Goal: Task Accomplishment & Management: Use online tool/utility

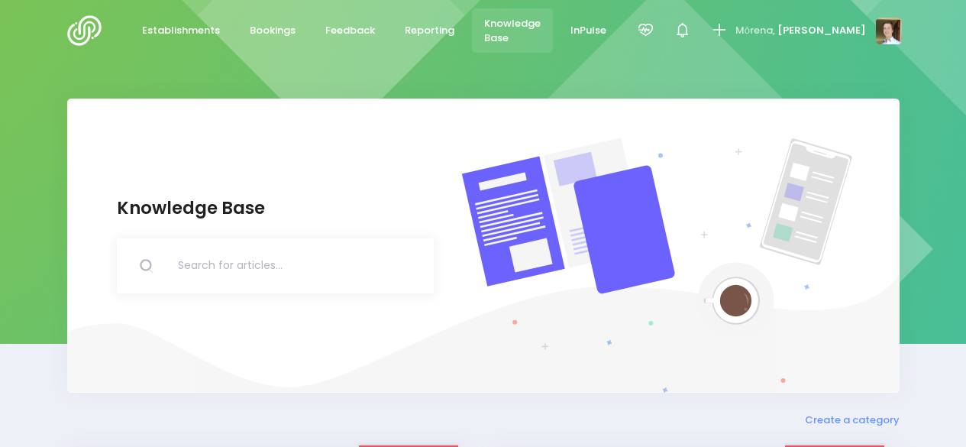
scroll to position [5, 0]
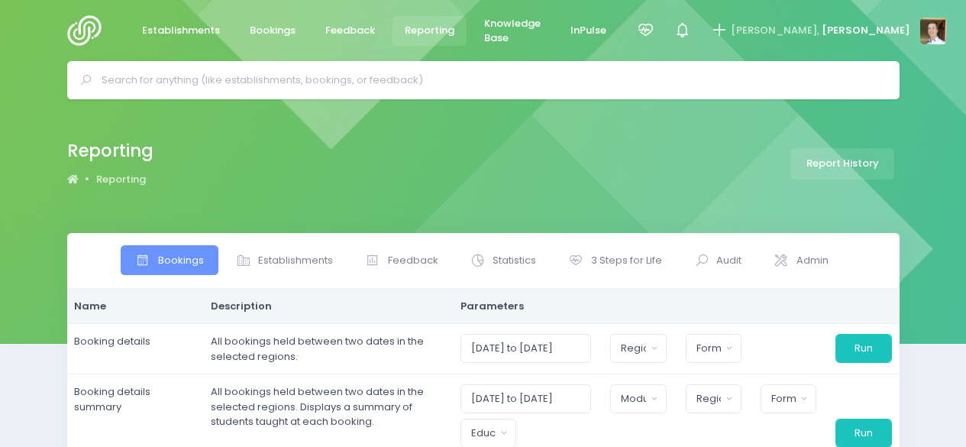
select select
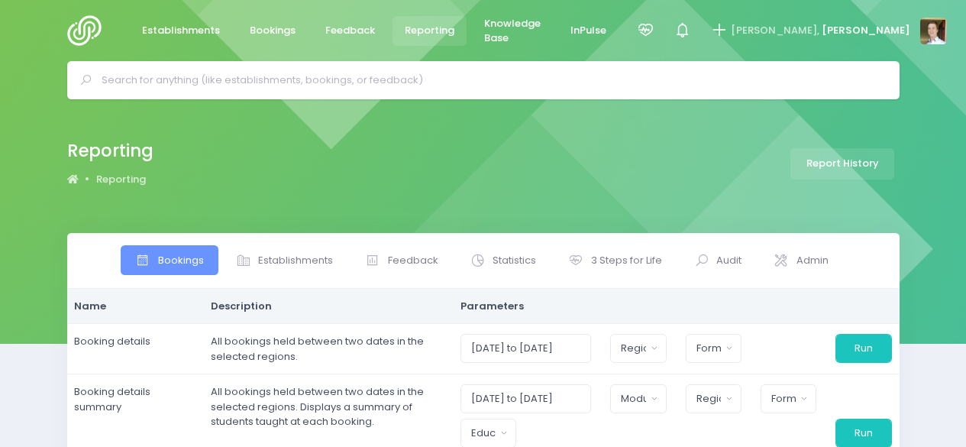
select select
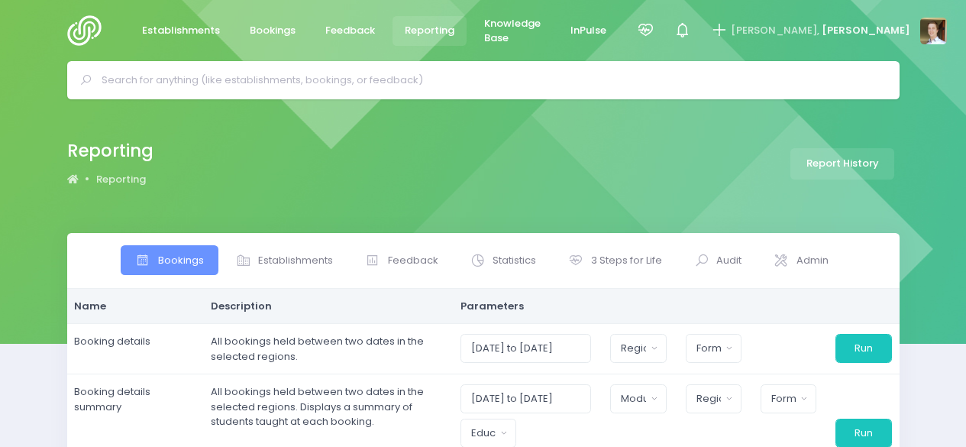
select select
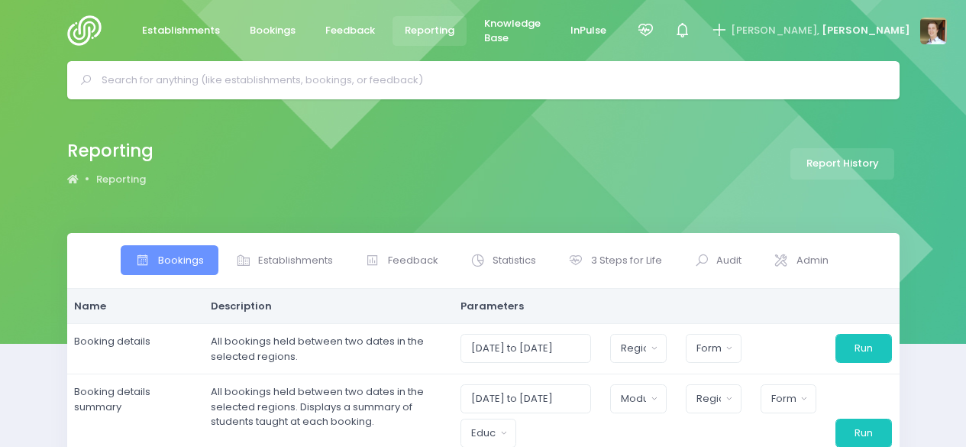
select select
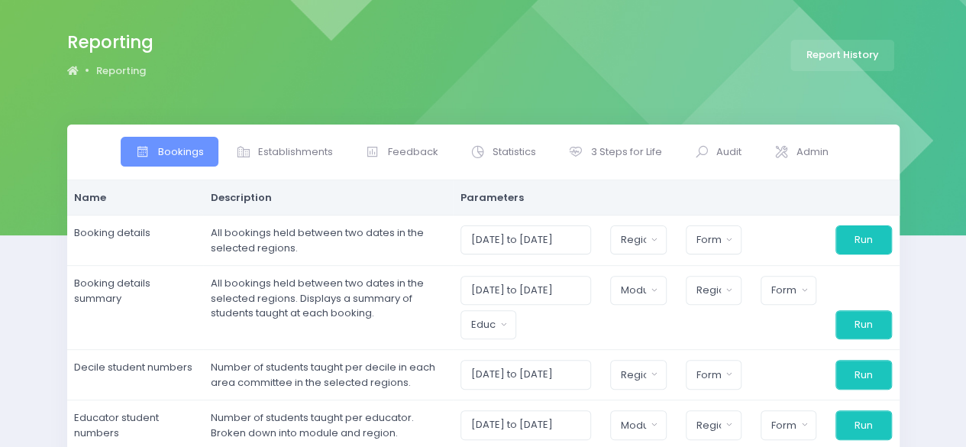
scroll to position [185, 0]
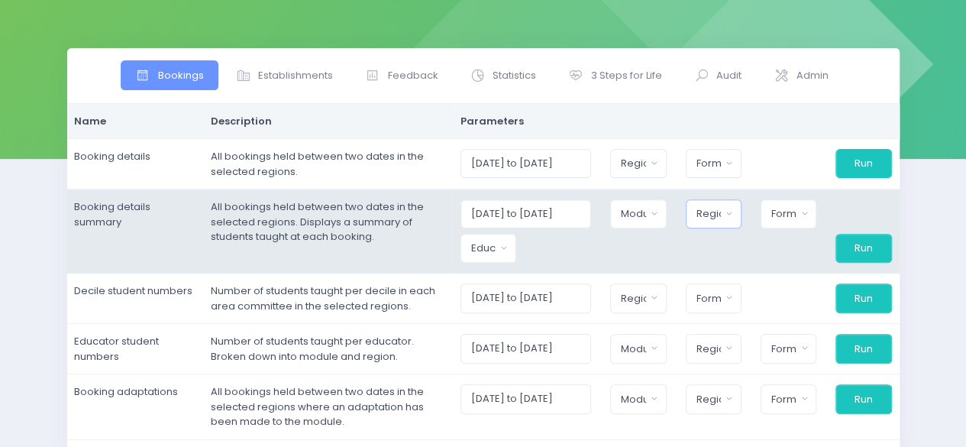
click at [715, 212] on div "Region" at bounding box center [709, 213] width 25 height 15
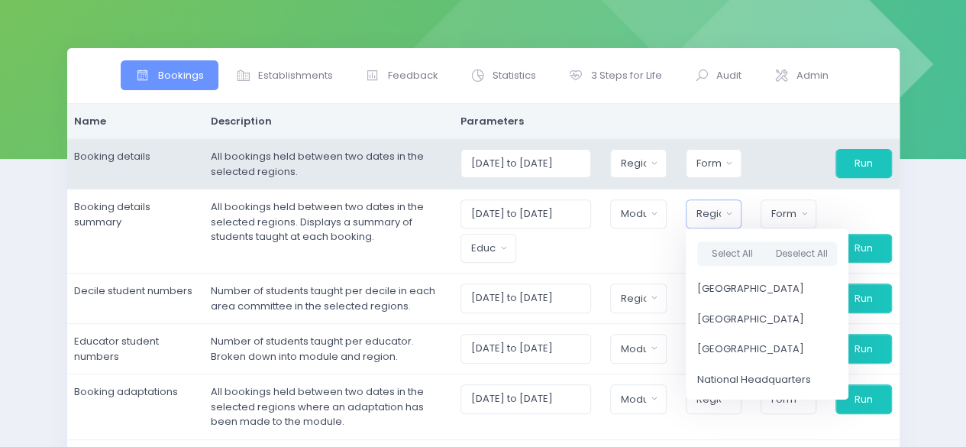
click at [772, 181] on td "01/08/2025 to 31/08/2025 Northern Region Central Region South Island Region Nat…" at bounding box center [676, 164] width 447 height 50
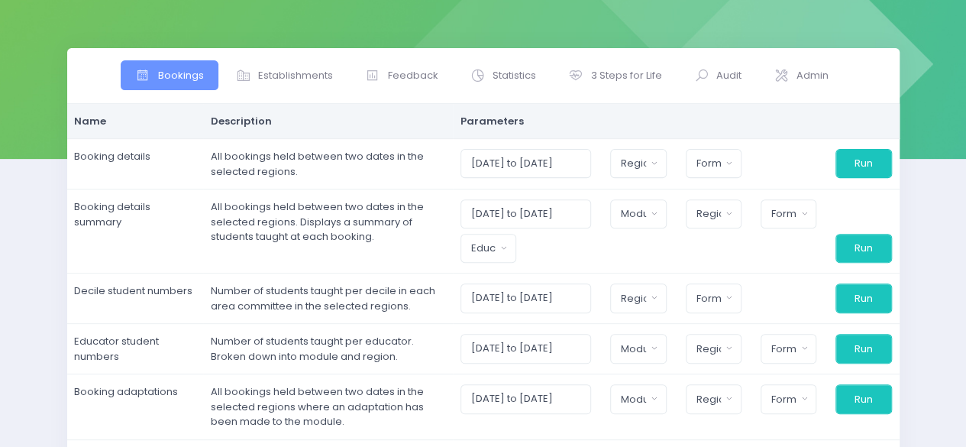
scroll to position [0, 0]
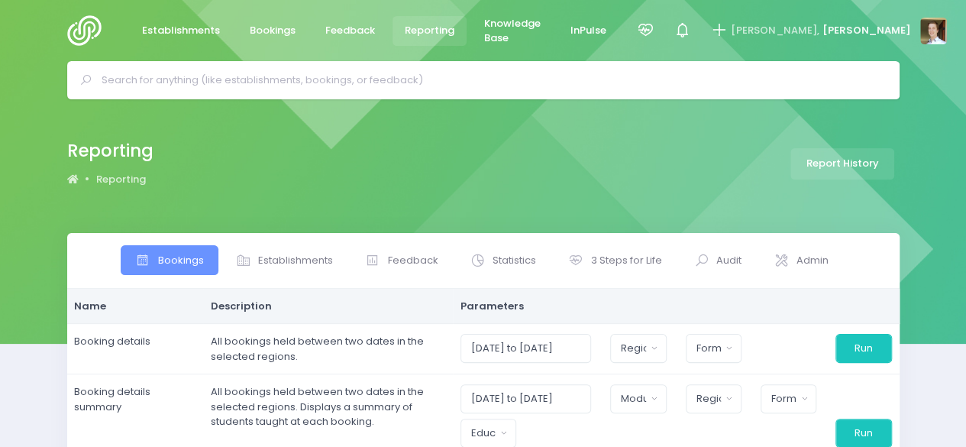
click at [92, 31] on img at bounding box center [89, 30] width 44 height 31
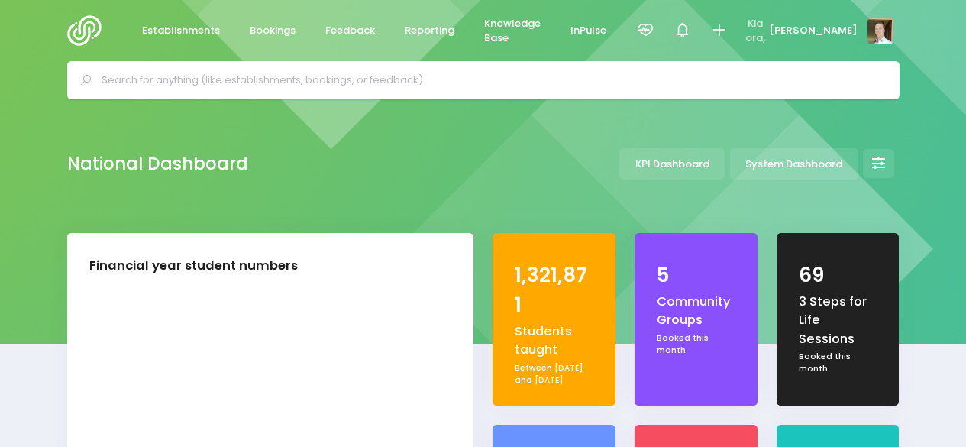
select select "5"
click at [254, 89] on input "text" at bounding box center [490, 80] width 777 height 23
click at [414, 27] on span "Reporting" at bounding box center [430, 30] width 50 height 15
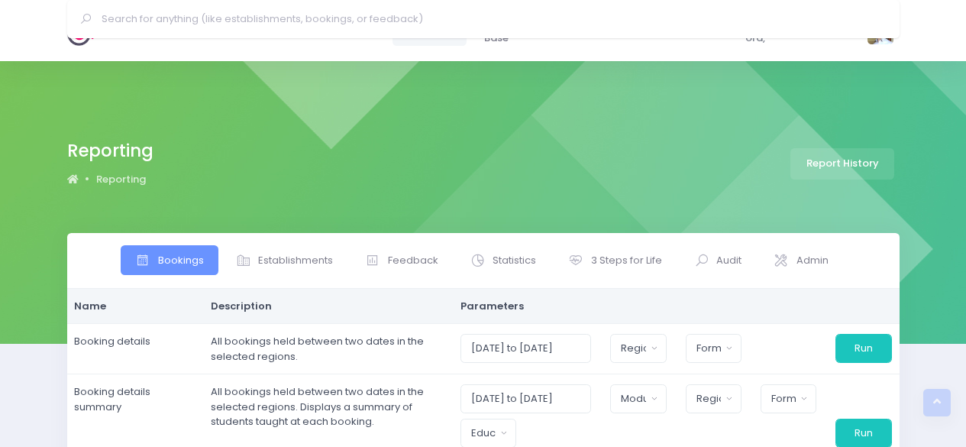
select select
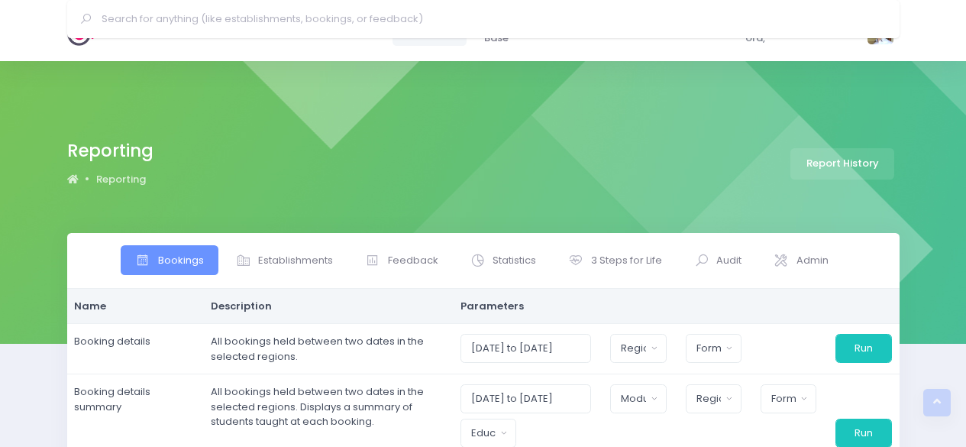
select select
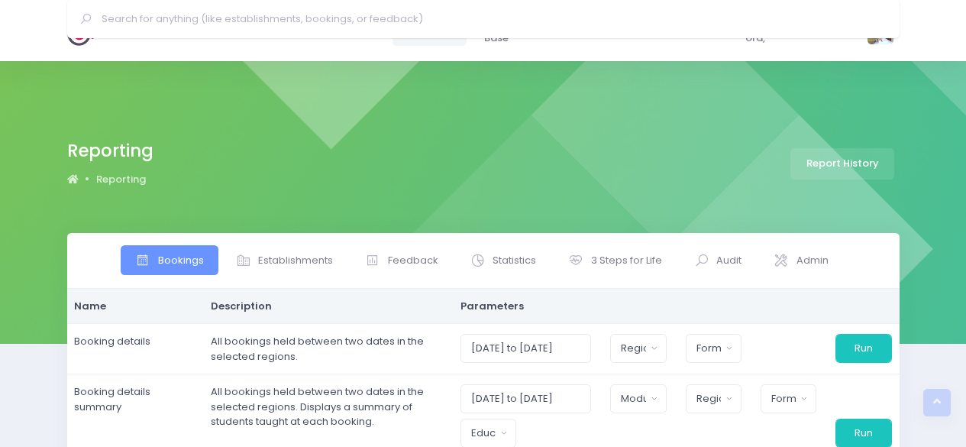
select select
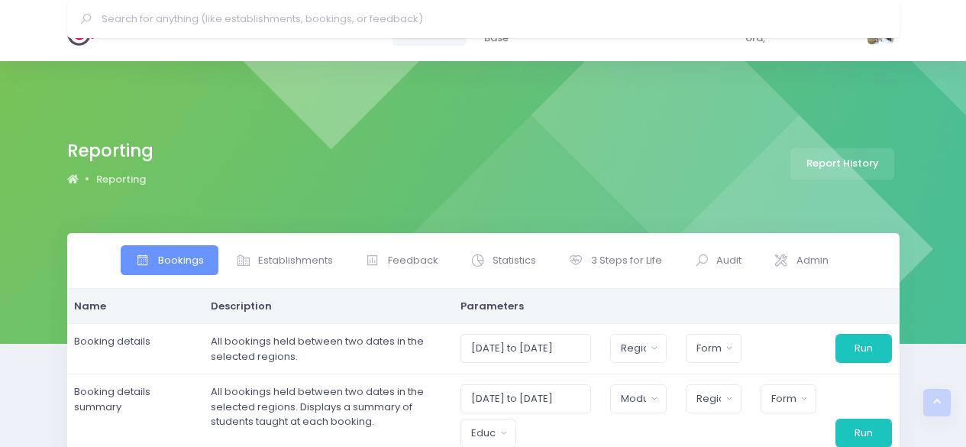
select select
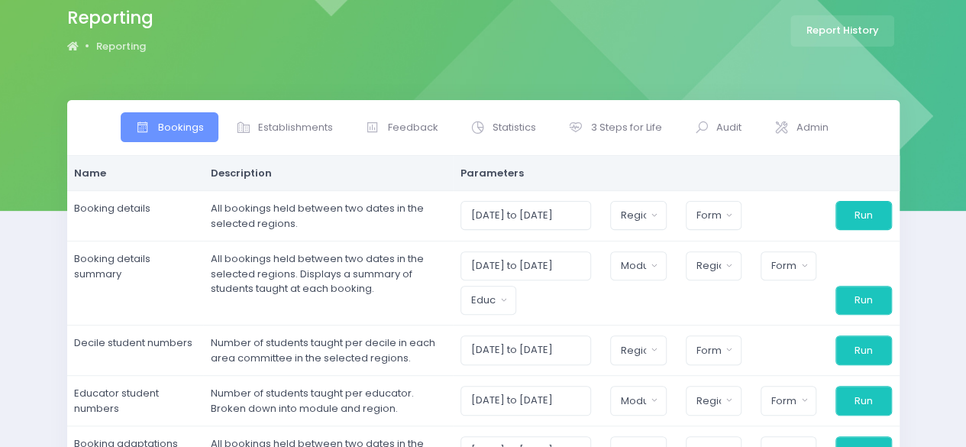
scroll to position [132, 0]
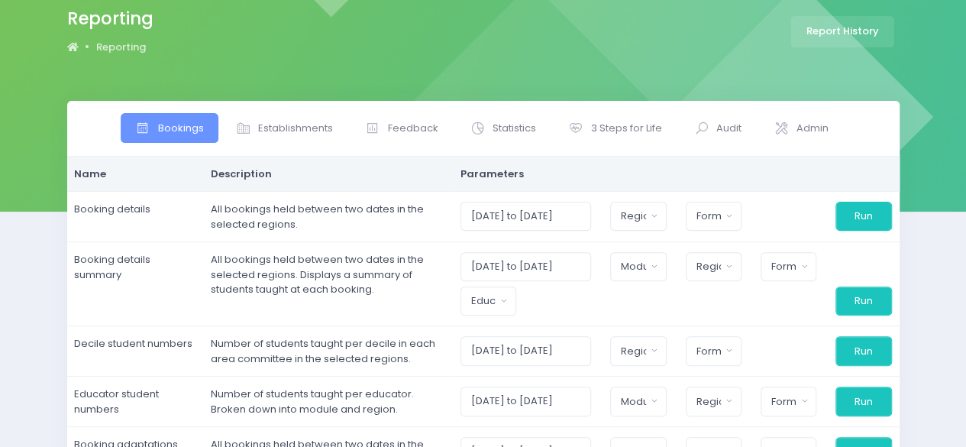
click at [2, 238] on div "Bookings Establishments Feedback Statistics Audit" at bounding box center [483, 435] width 966 height 668
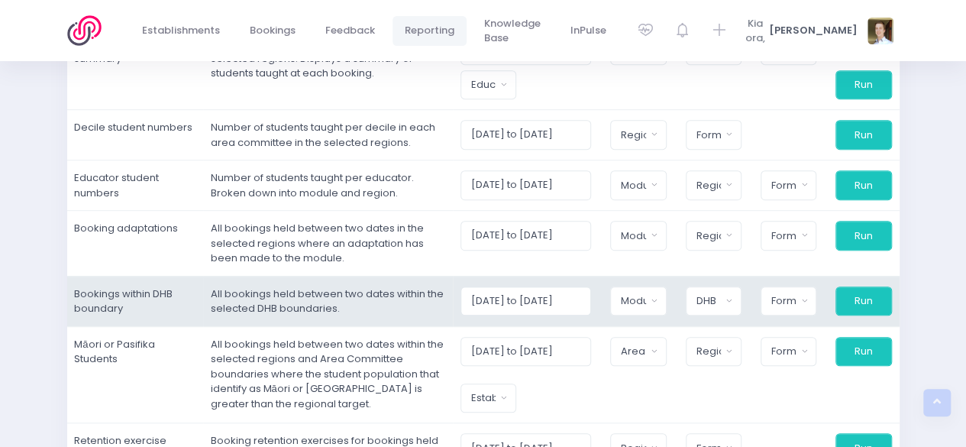
scroll to position [348, 0]
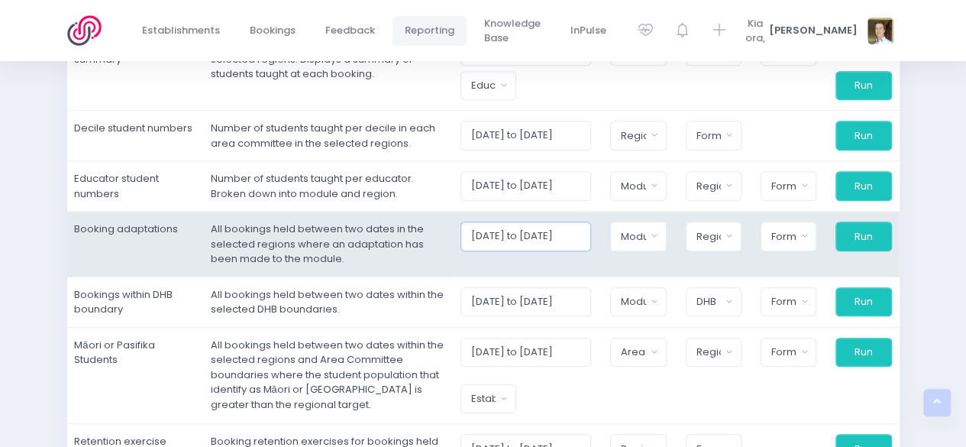
click at [536, 228] on input "[DATE] to [DATE]" at bounding box center [526, 235] width 131 height 29
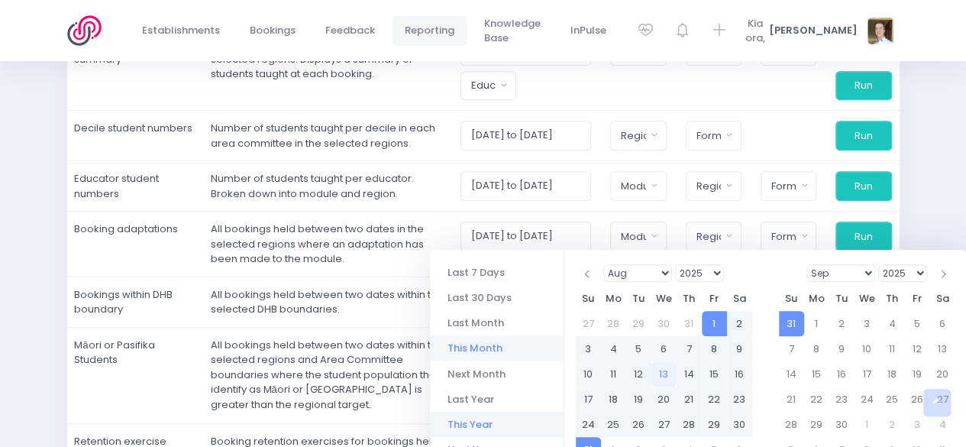
click at [497, 416] on li "This Year" at bounding box center [497, 424] width 134 height 25
type input "01/01/2025 to 31/12/2025"
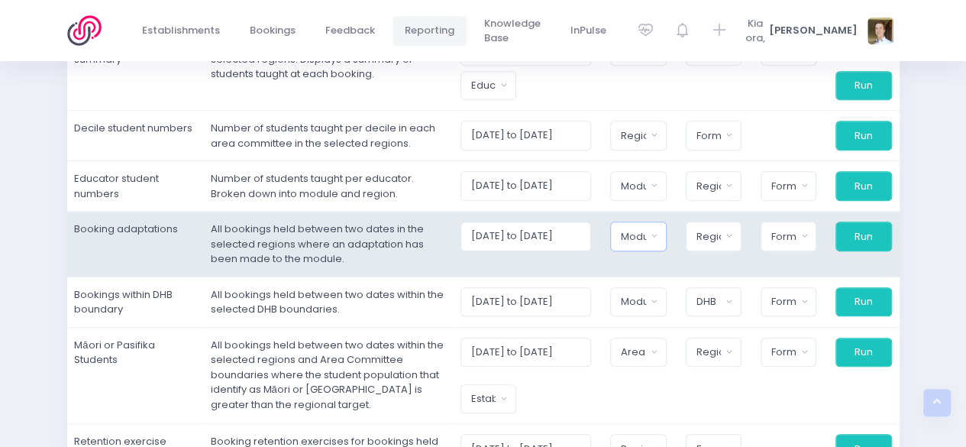
click at [650, 242] on button "Module" at bounding box center [638, 235] width 56 height 29
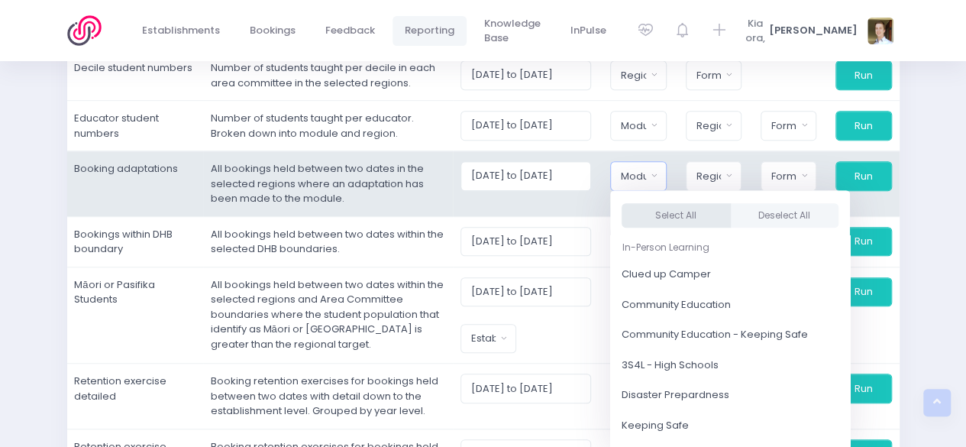
click at [674, 210] on button "Select All" at bounding box center [676, 215] width 109 height 25
select select "Clued up Camper"
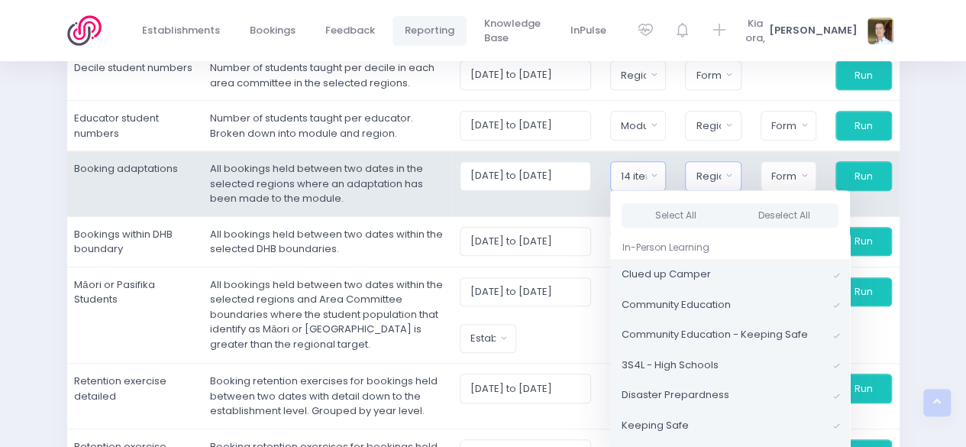
click at [719, 169] on div "Region" at bounding box center [708, 176] width 25 height 15
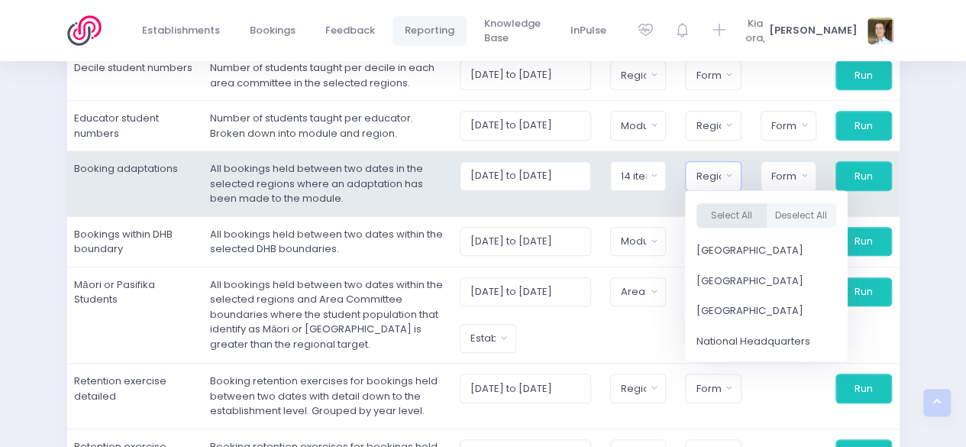
click at [726, 215] on button "Select All" at bounding box center [732, 215] width 70 height 25
select select "Northern"
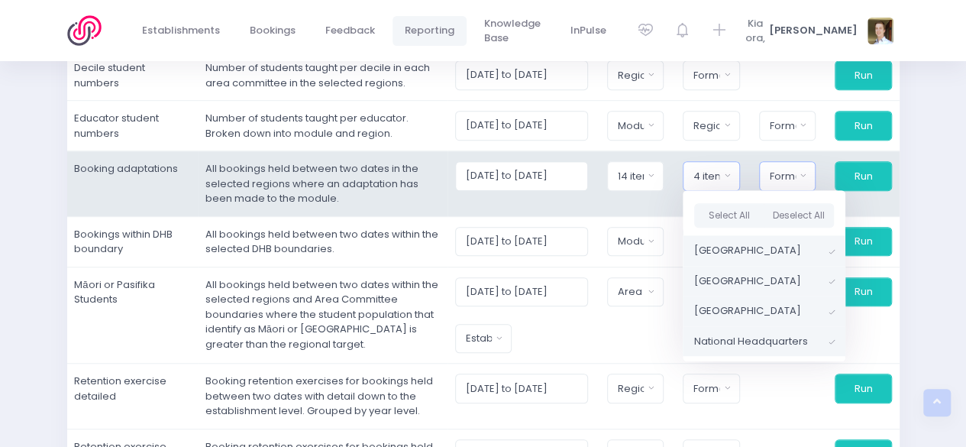
click at [775, 174] on div "Format" at bounding box center [783, 176] width 26 height 15
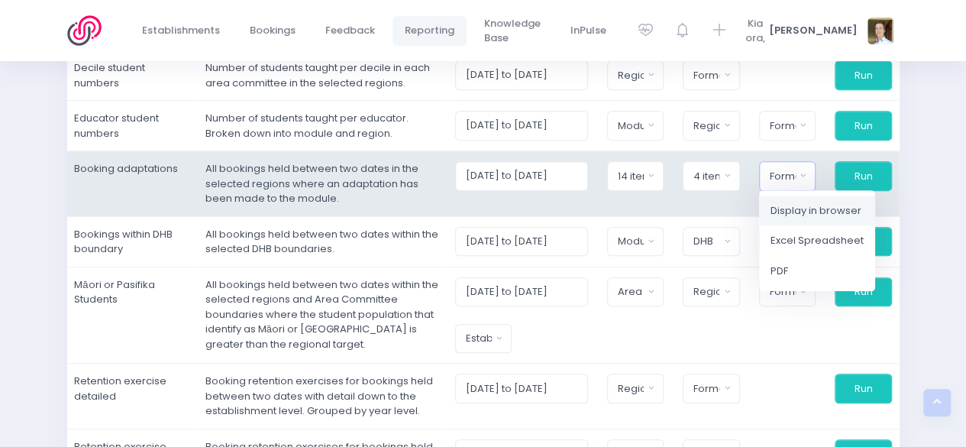
click at [793, 210] on span "Display in browser" at bounding box center [816, 210] width 91 height 15
select select "web"
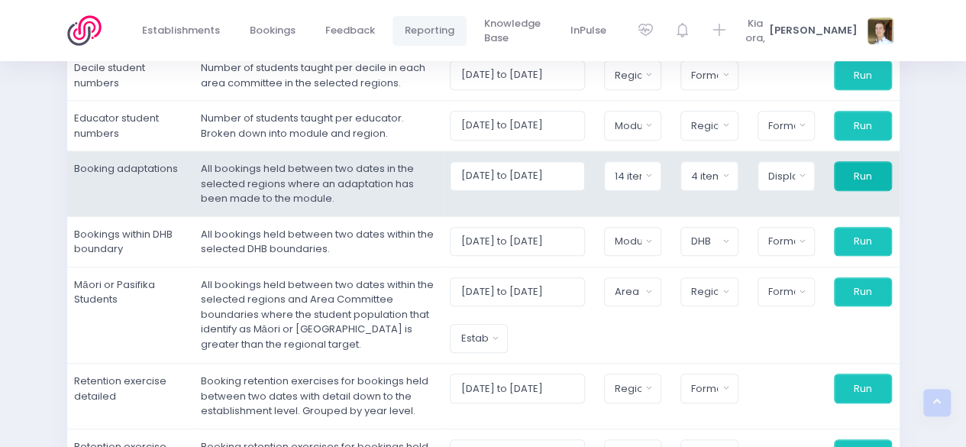
click at [852, 179] on button "Run" at bounding box center [863, 175] width 58 height 29
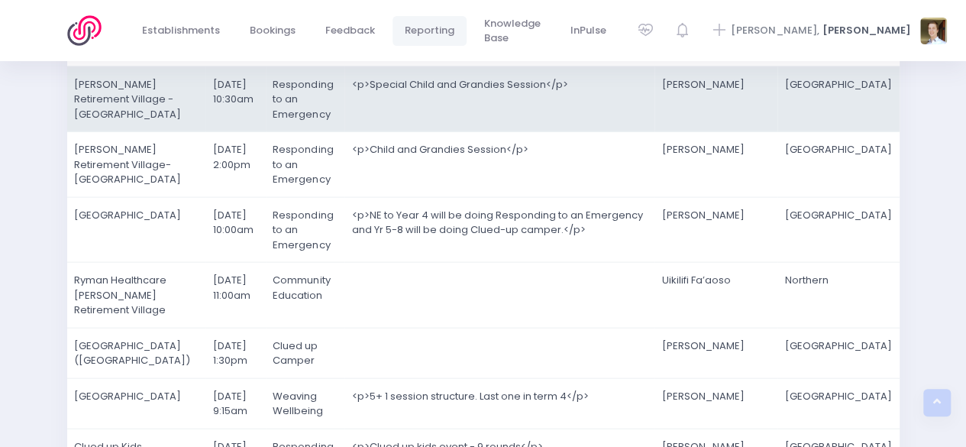
scroll to position [4424, 0]
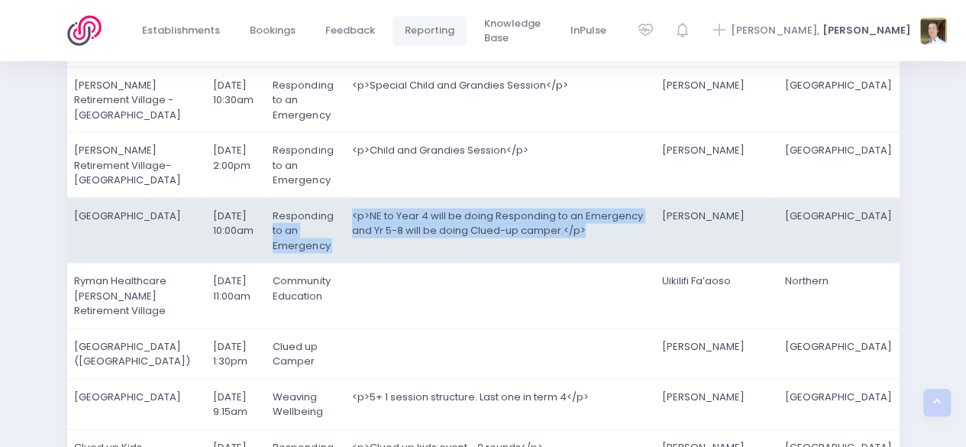
drag, startPoint x: 475, startPoint y: 230, endPoint x: 321, endPoint y: 198, distance: 157.6
click at [321, 198] on tr "Alexandra School [DATE] 10:00am Responding to an Emergency <p>NE to Year 4 will…" at bounding box center [483, 231] width 833 height 66
click at [416, 244] on td "<p>NE to Year 4 will be doing Responding to an Emergency and Yr 5-8 will be doi…" at bounding box center [499, 231] width 310 height 66
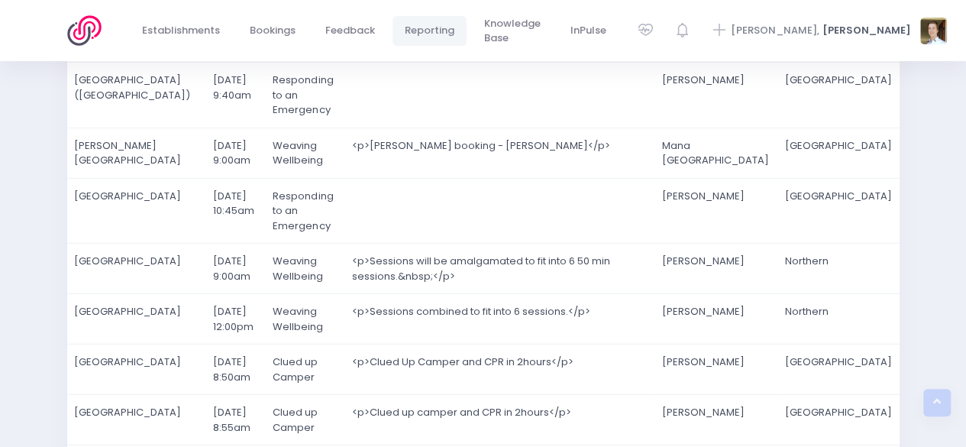
scroll to position [1955, 0]
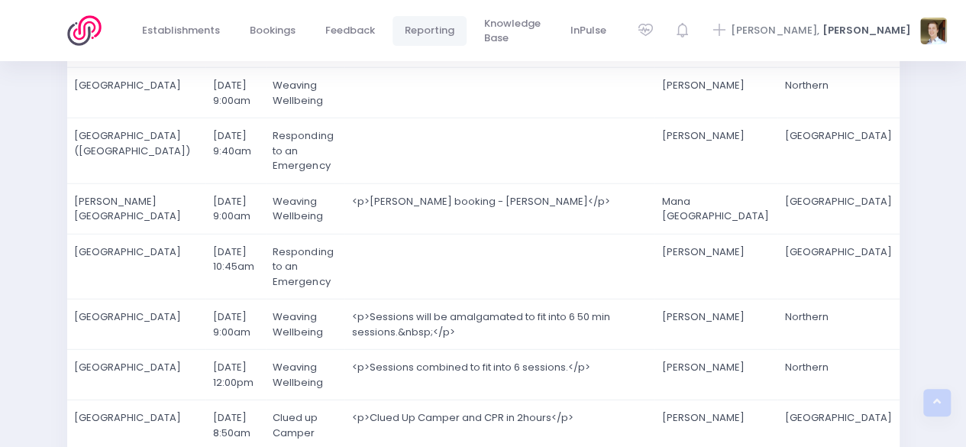
click at [428, 29] on span "Reporting" at bounding box center [430, 30] width 50 height 15
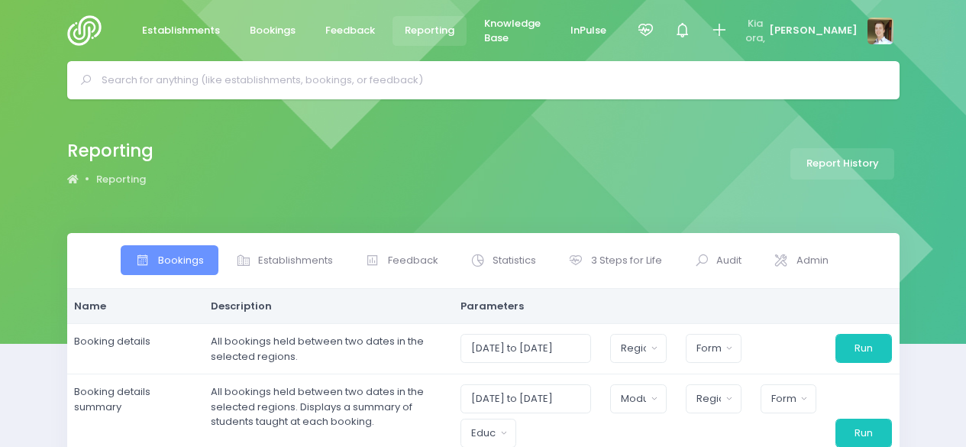
select select
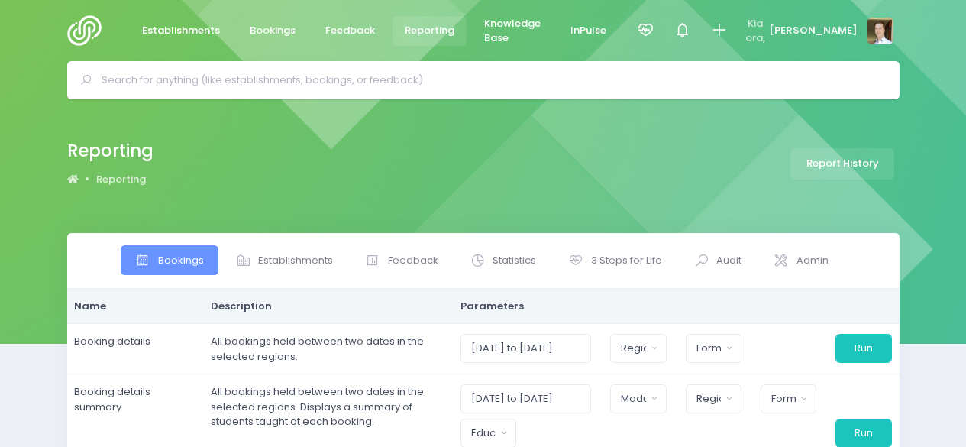
select select
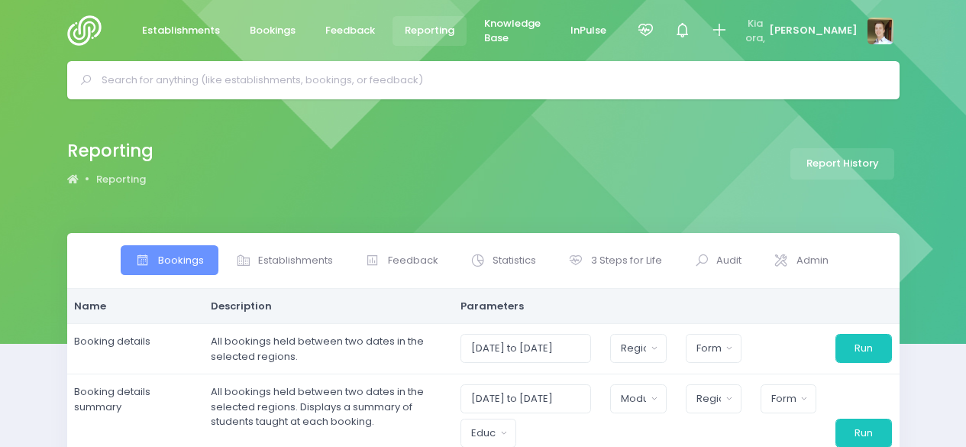
select select
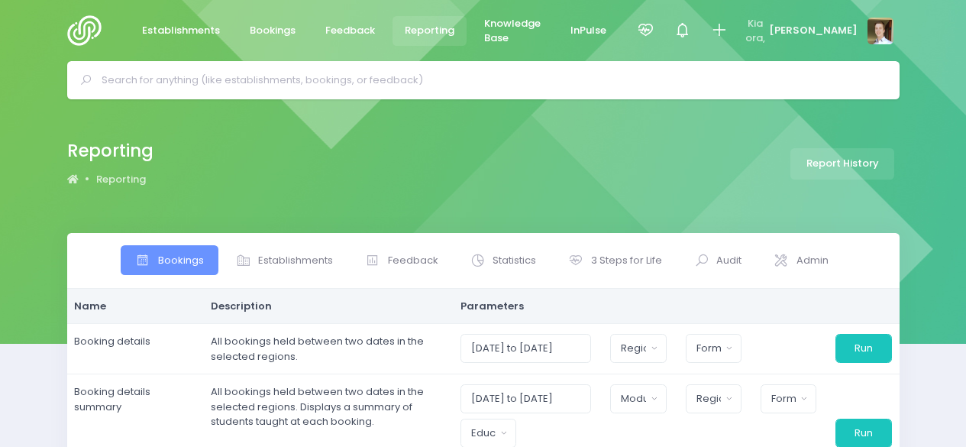
select select
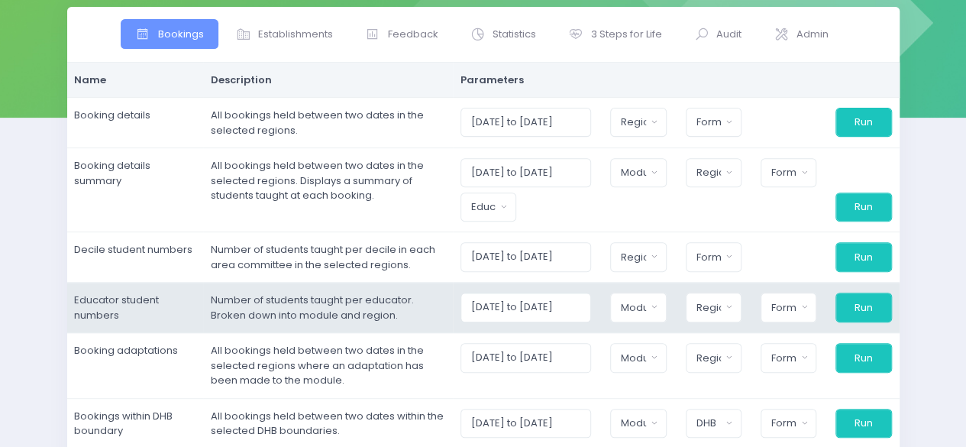
scroll to position [225, 0]
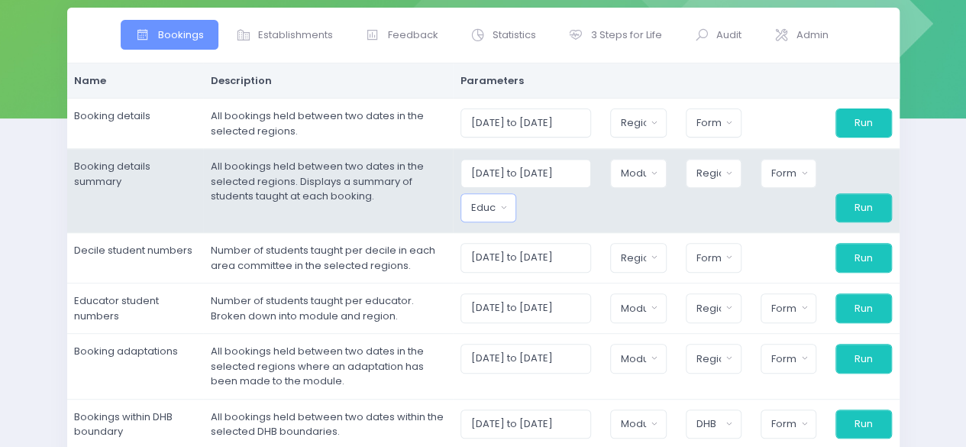
click at [496, 196] on button "Educator" at bounding box center [489, 207] width 56 height 29
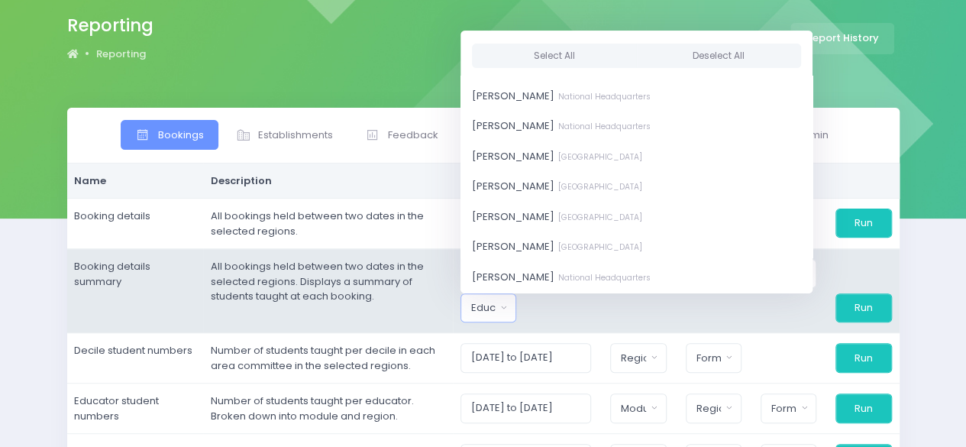
scroll to position [0, 0]
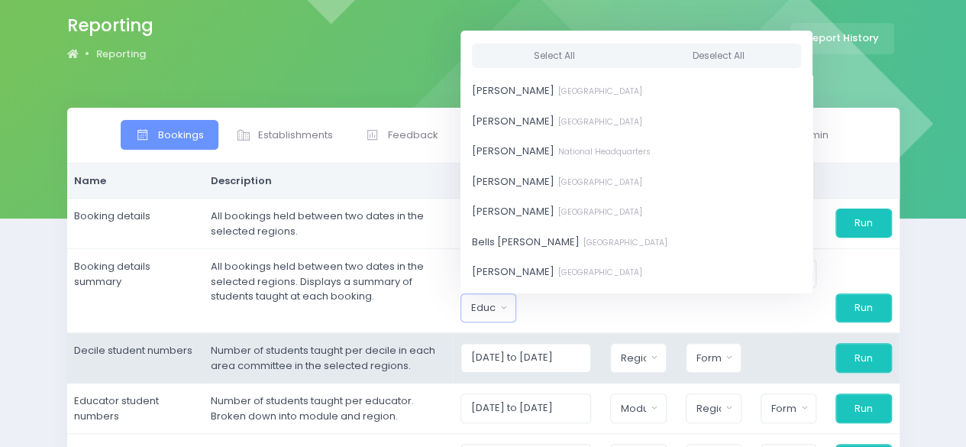
click at [181, 378] on td "Decile student numbers" at bounding box center [135, 358] width 136 height 50
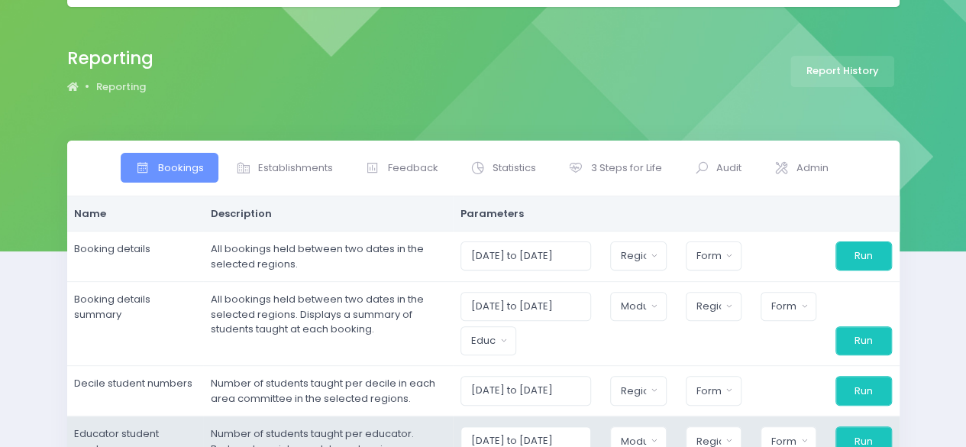
scroll to position [82, 0]
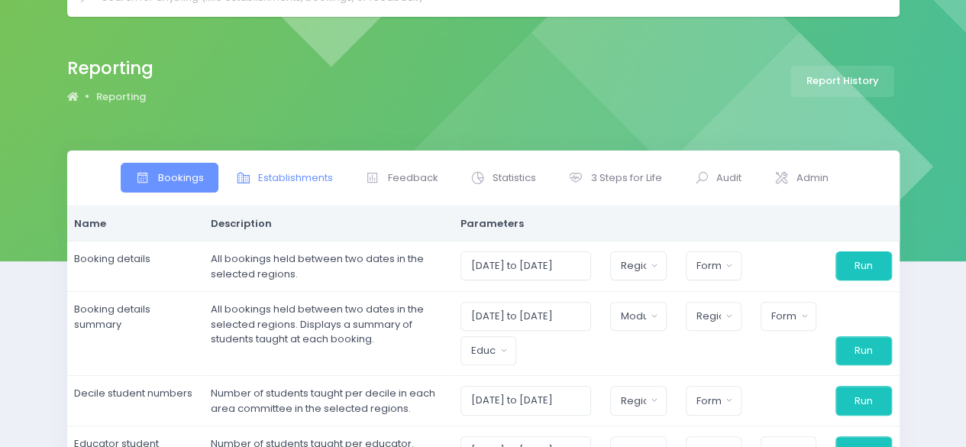
click at [312, 175] on span "Establishments" at bounding box center [295, 177] width 75 height 15
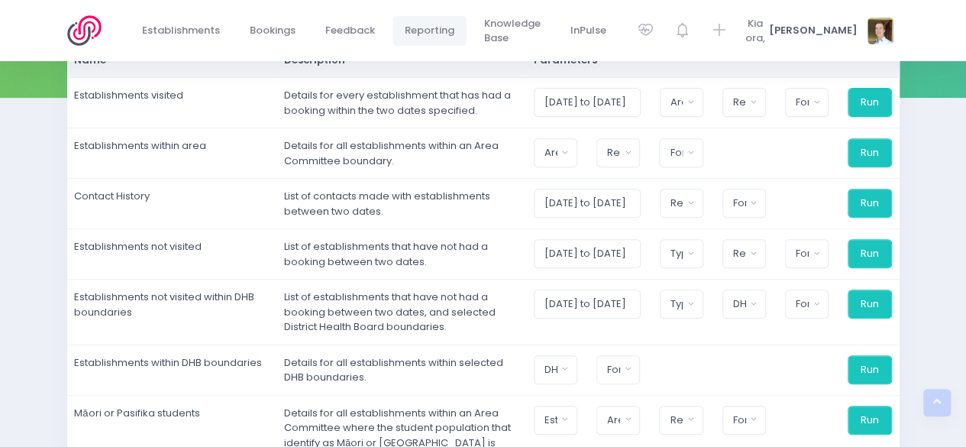
scroll to position [256, 0]
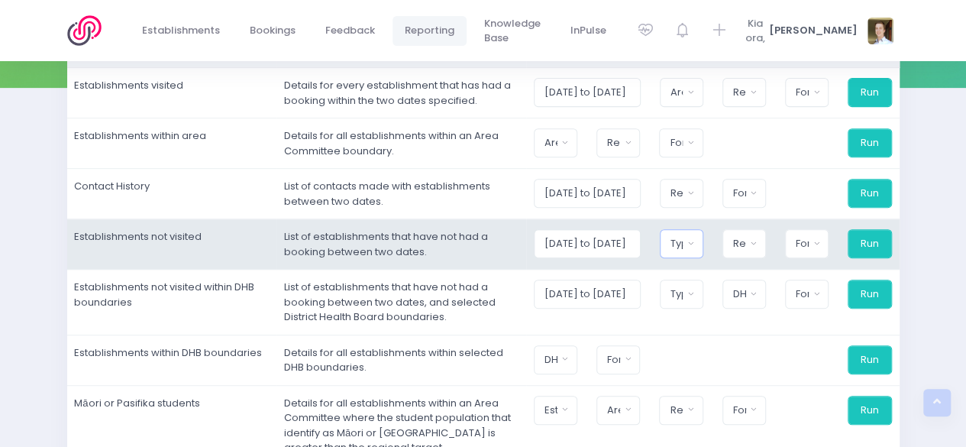
click at [693, 248] on button "Type" at bounding box center [682, 243] width 44 height 29
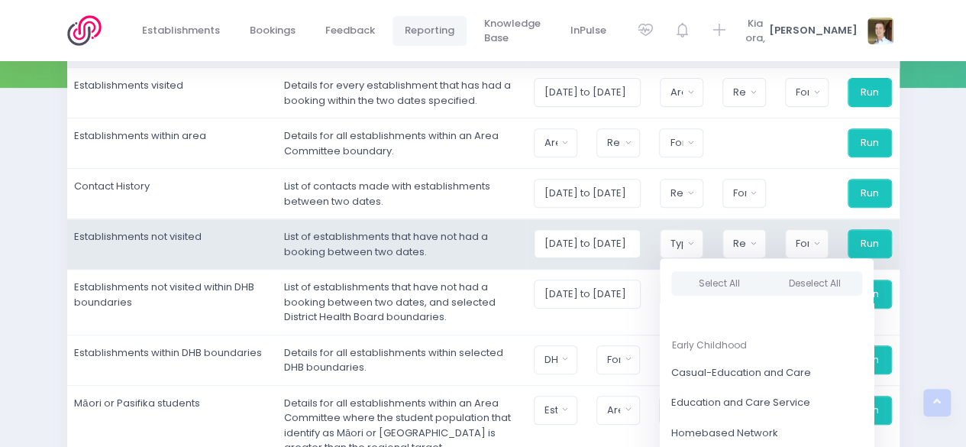
scroll to position [324, 0]
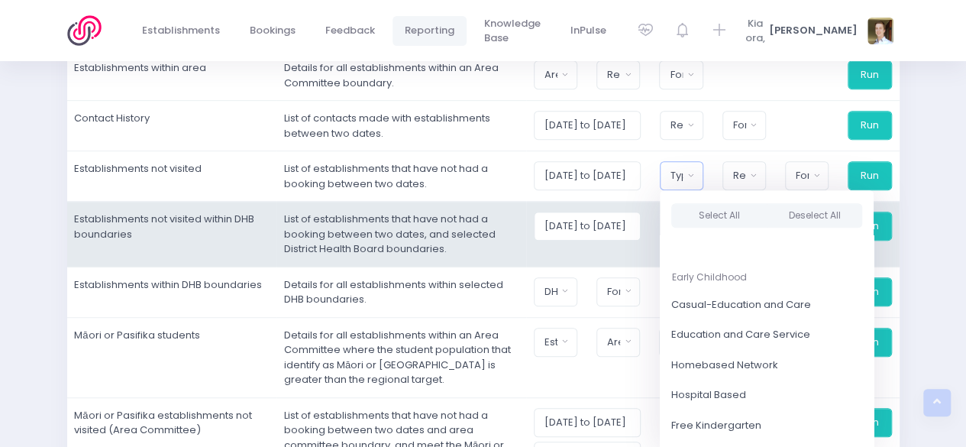
click at [381, 209] on td "List of establishments that have not had a booking between two dates, and selec…" at bounding box center [401, 235] width 250 height 66
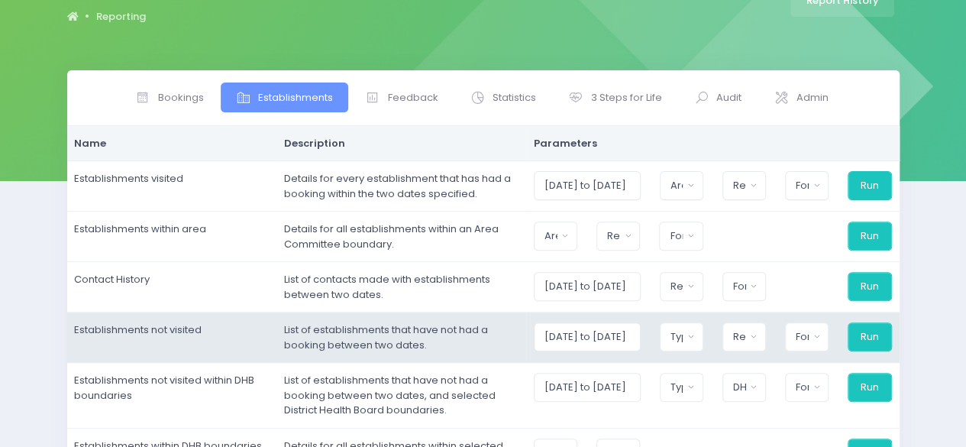
scroll to position [163, 0]
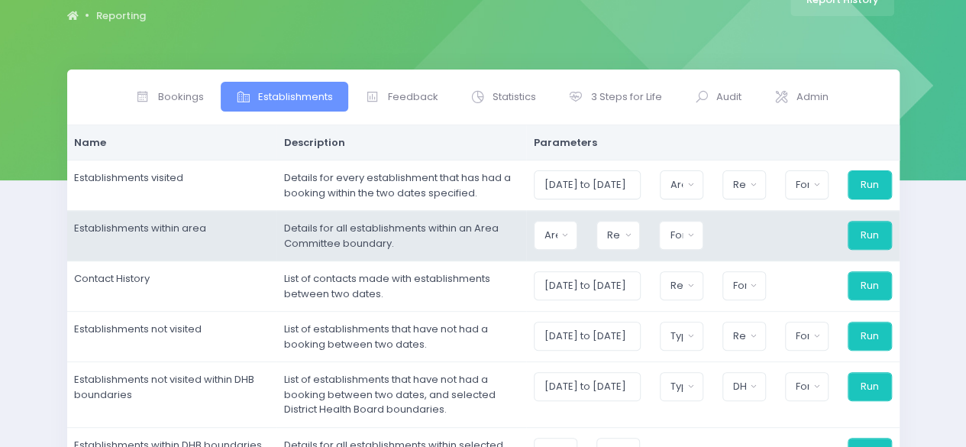
drag, startPoint x: 466, startPoint y: 236, endPoint x: 70, endPoint y: 234, distance: 395.6
click at [70, 234] on tr "Establishments within area Details for all establishments within an Area Commit…" at bounding box center [483, 236] width 833 height 50
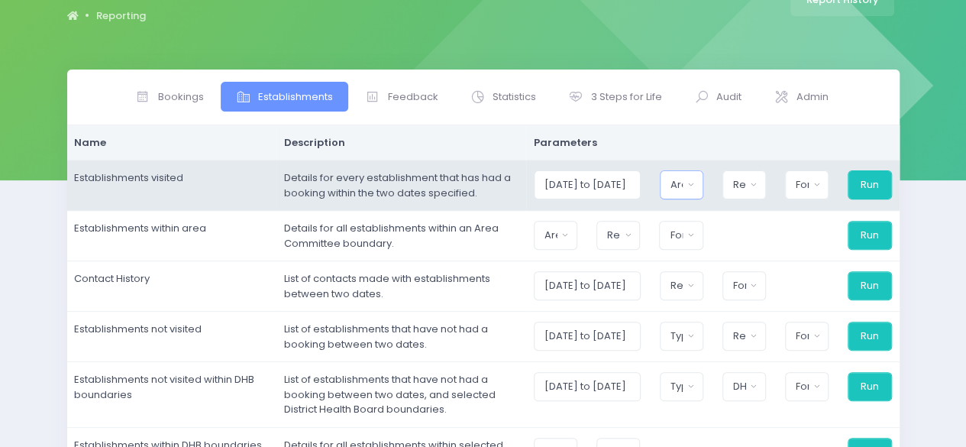
click at [684, 189] on div "Area Committee" at bounding box center [677, 184] width 13 height 15
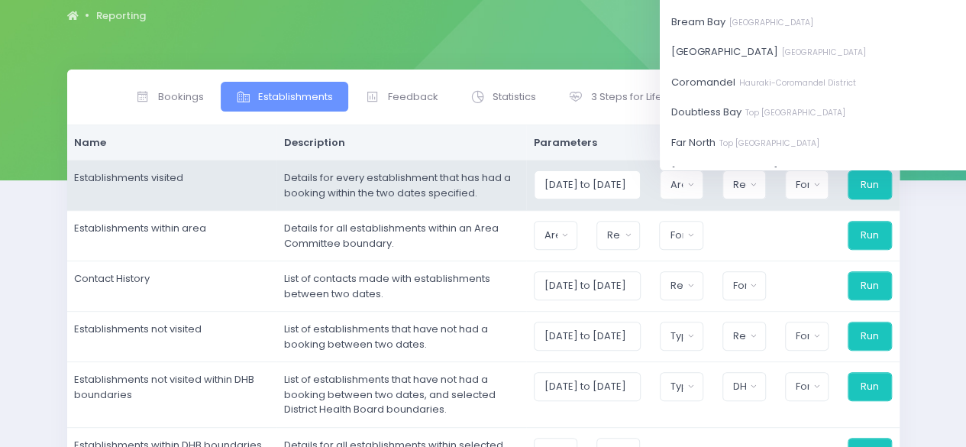
scroll to position [0, 0]
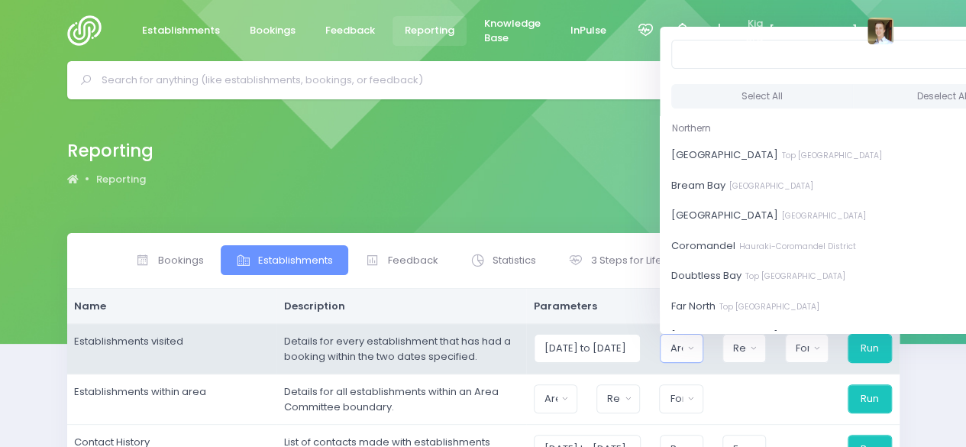
click at [405, 339] on td "Details for every establishment that has had a booking within the two dates spe…" at bounding box center [401, 349] width 250 height 50
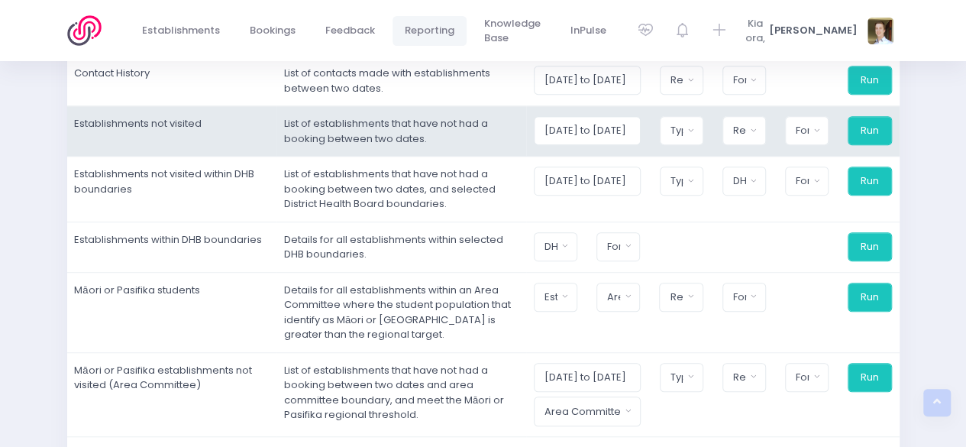
scroll to position [446, 0]
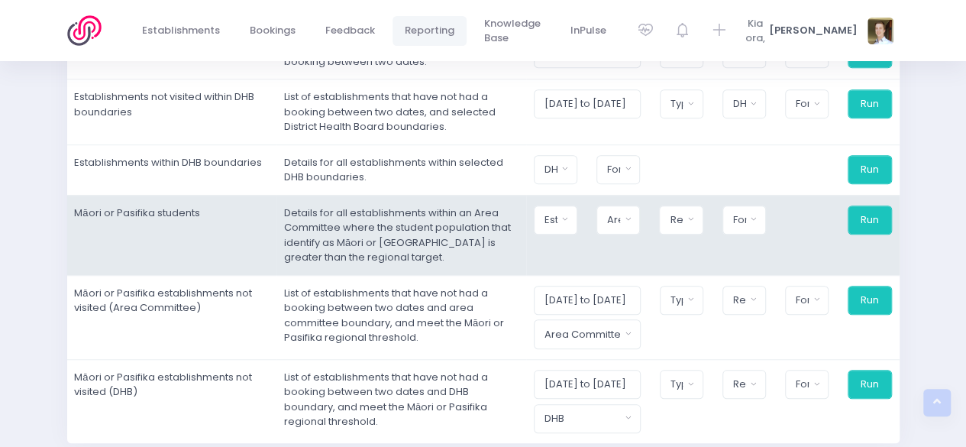
drag, startPoint x: 478, startPoint y: 253, endPoint x: 452, endPoint y: 256, distance: 26.1
click at [452, 256] on td "Details for all establishments within an Area Committee where the student popul…" at bounding box center [401, 235] width 250 height 80
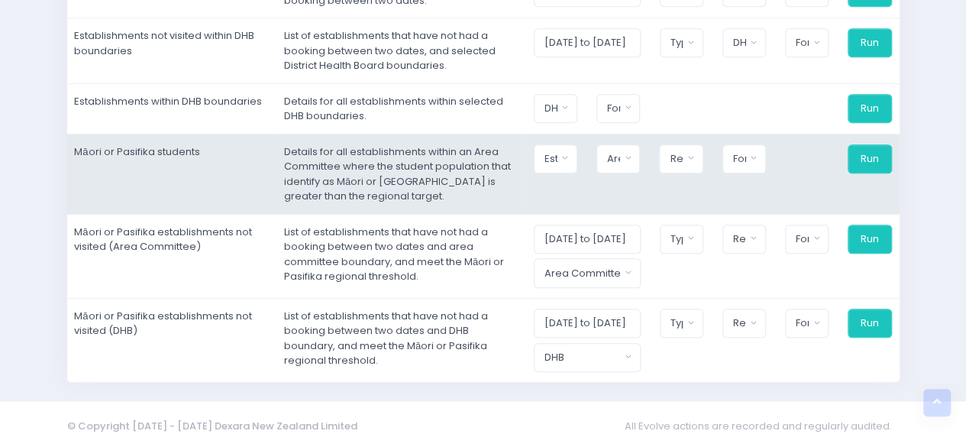
scroll to position [0, 0]
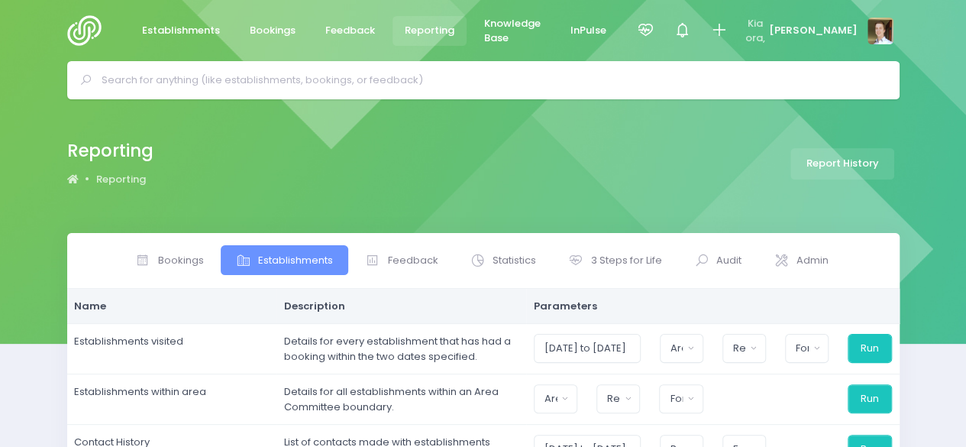
click at [390, 244] on div "Bookings Establishments Feedback Statistics Audit" at bounding box center [483, 261] width 833 height 56
click at [425, 254] on span "Feedback" at bounding box center [413, 260] width 50 height 15
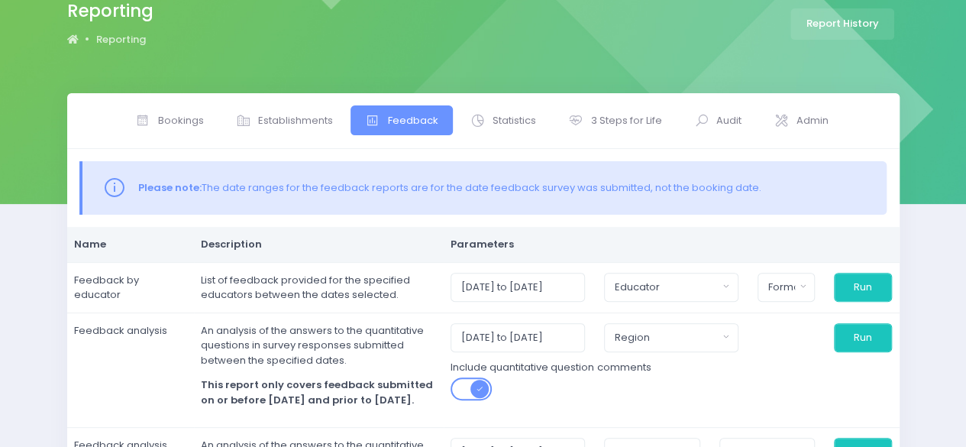
scroll to position [139, 0]
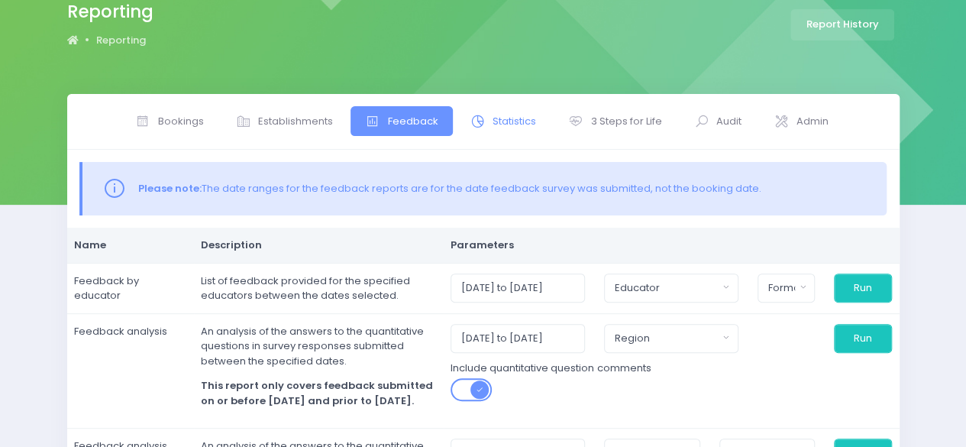
click at [510, 121] on span "Statistics" at bounding box center [515, 121] width 44 height 15
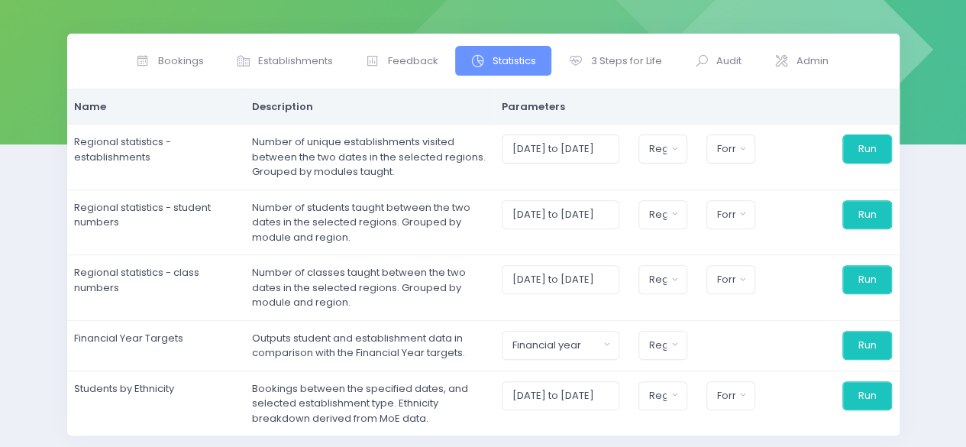
scroll to position [199, 0]
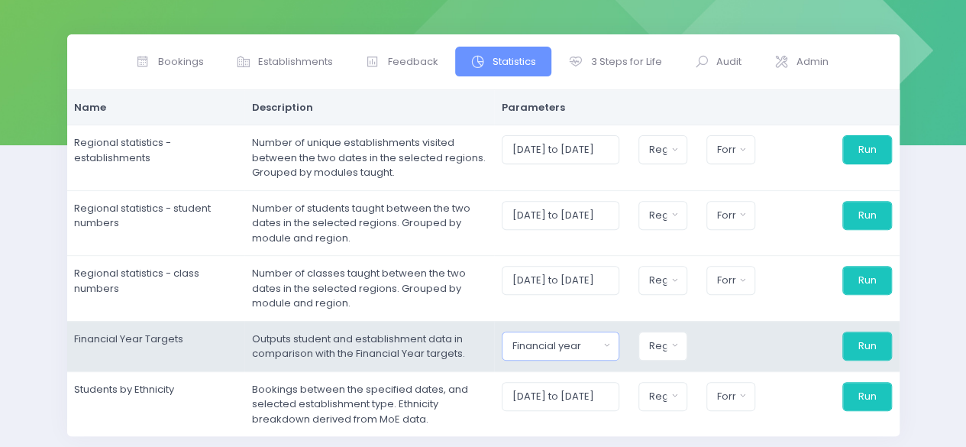
click at [588, 343] on div "Financial year" at bounding box center [556, 345] width 86 height 15
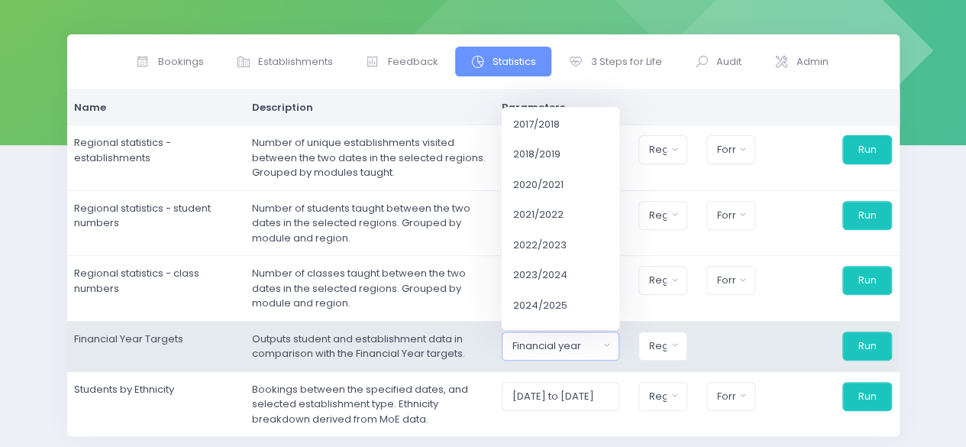
scroll to position [87, 0]
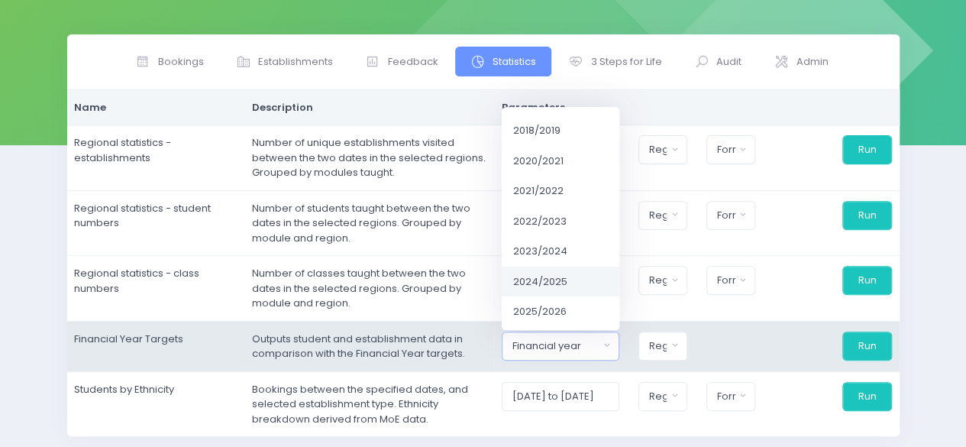
click at [574, 289] on link "2024/2025" at bounding box center [561, 281] width 118 height 31
select select "2024/2025"
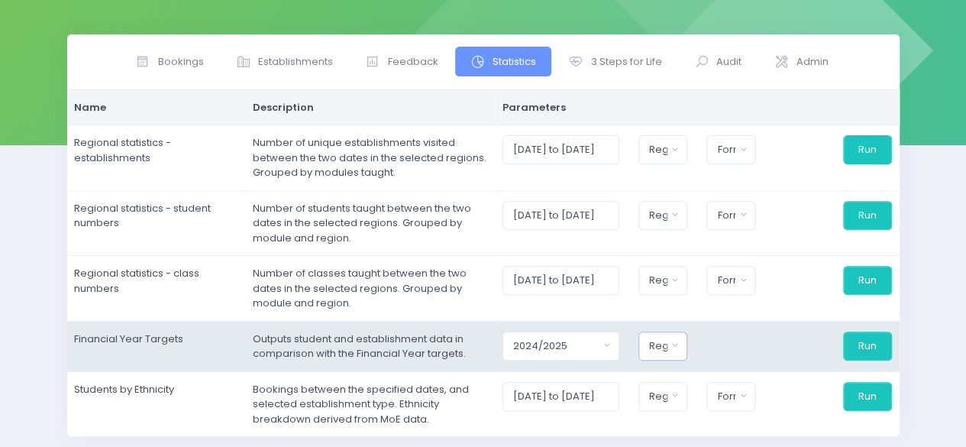
click at [661, 348] on div "Region" at bounding box center [658, 345] width 18 height 15
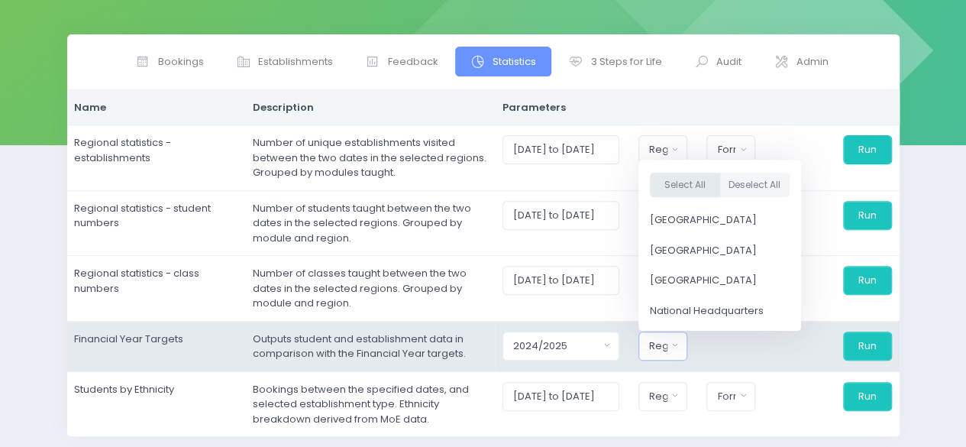
click at [690, 186] on button "Select All" at bounding box center [685, 184] width 70 height 25
select select "Northern"
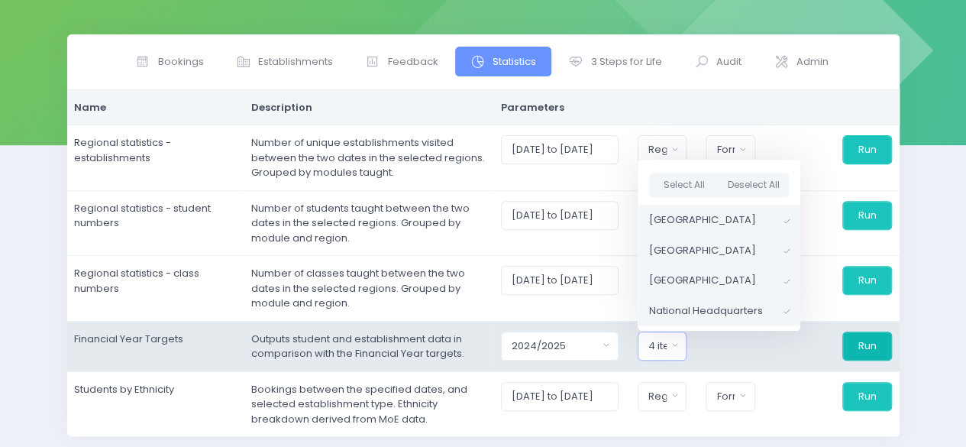
click at [858, 347] on button "Run" at bounding box center [866, 345] width 49 height 29
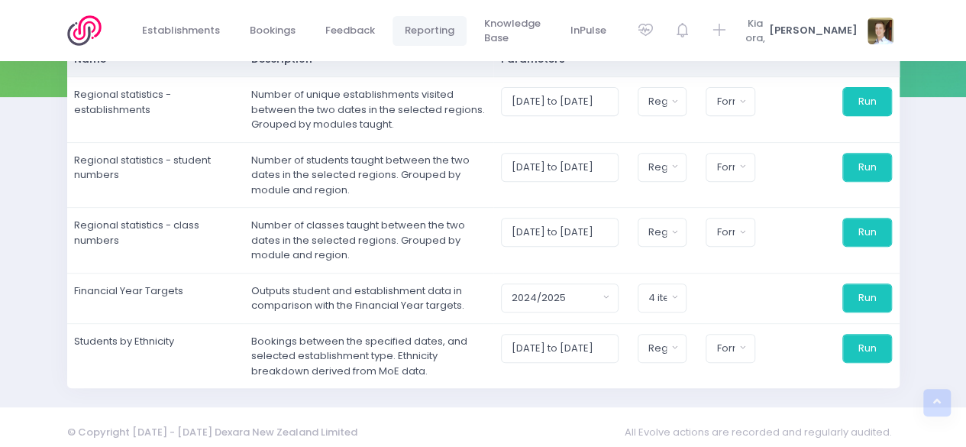
scroll to position [246, 0]
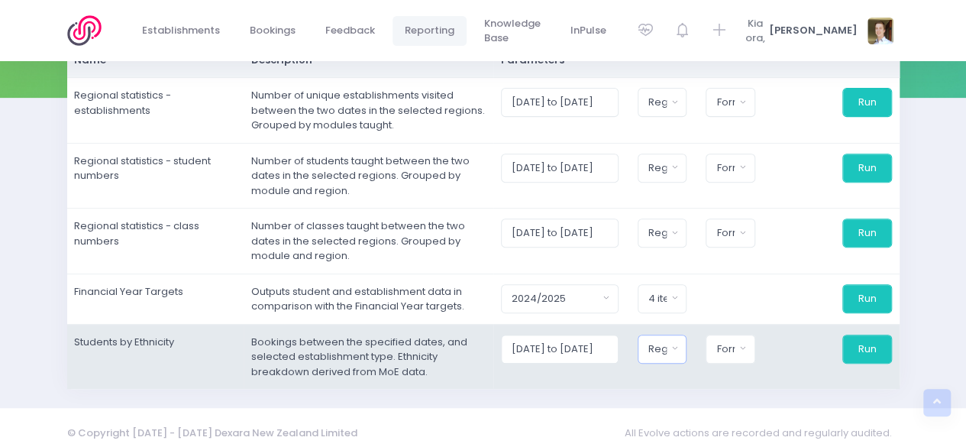
click at [667, 347] on div "Region" at bounding box center [657, 348] width 18 height 15
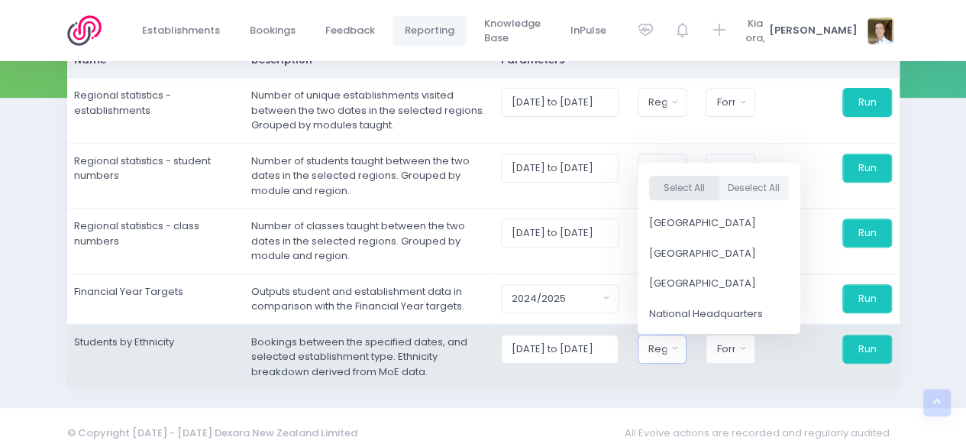
click at [710, 182] on button "Select All" at bounding box center [684, 187] width 70 height 25
select select "Northern"
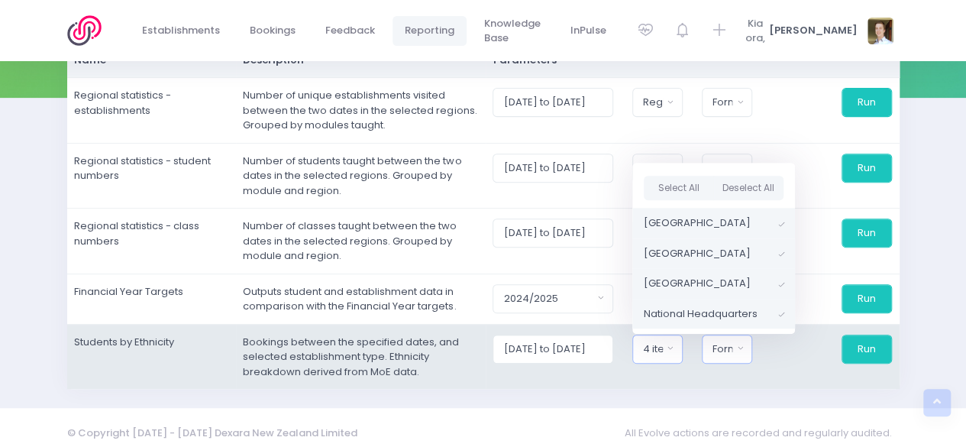
click at [735, 335] on button "Format" at bounding box center [727, 349] width 50 height 29
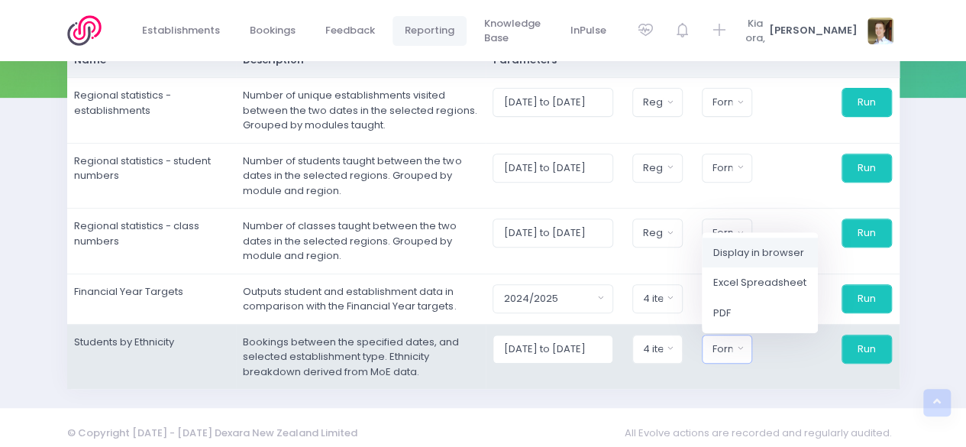
click at [746, 254] on span "Display in browser" at bounding box center [758, 251] width 91 height 15
select select "web"
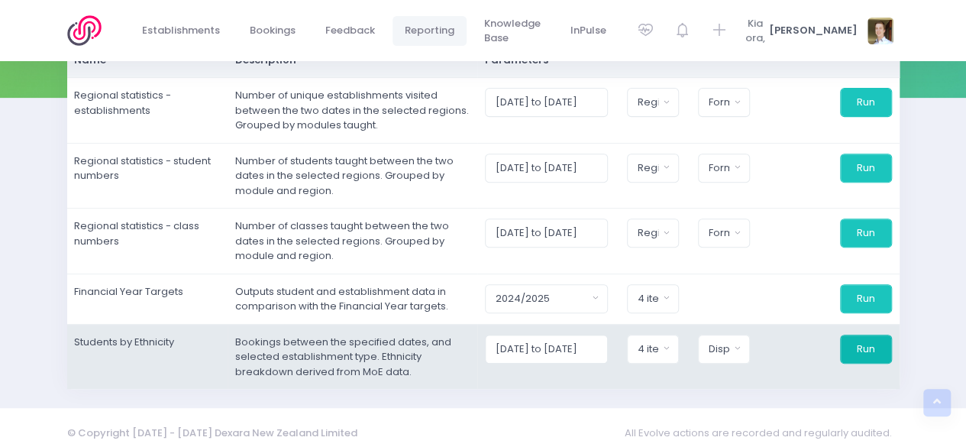
click at [870, 337] on button "Run" at bounding box center [866, 349] width 52 height 29
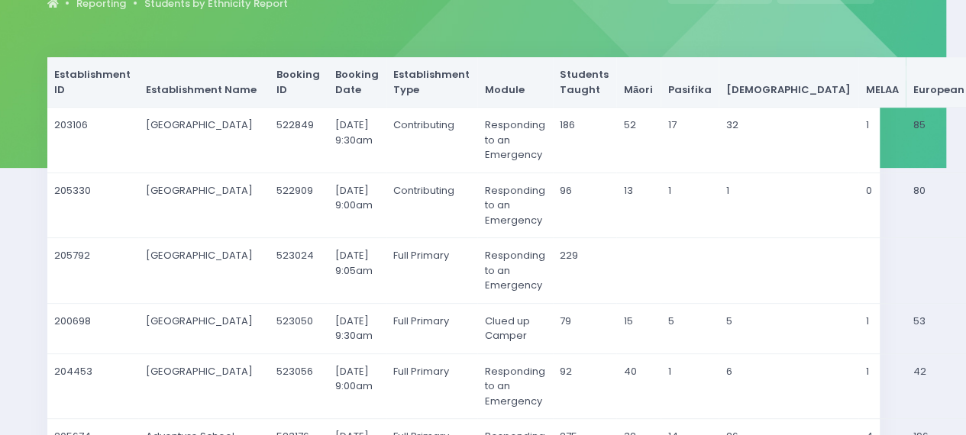
scroll to position [176, 20]
drag, startPoint x: 585, startPoint y: 58, endPoint x: 808, endPoint y: 100, distance: 226.9
click at [808, 100] on tr "Establishment ID Establishment Name Booking ID Booking Date Establishment Type …" at bounding box center [615, 82] width 1137 height 50
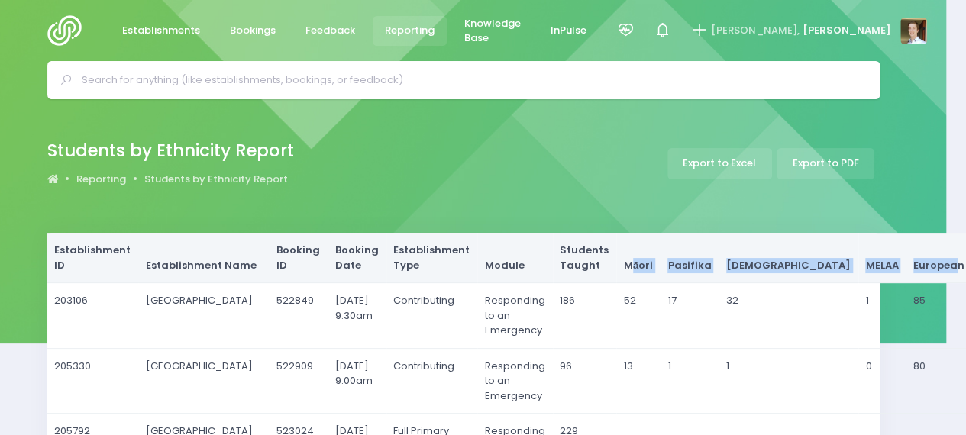
scroll to position [122, 20]
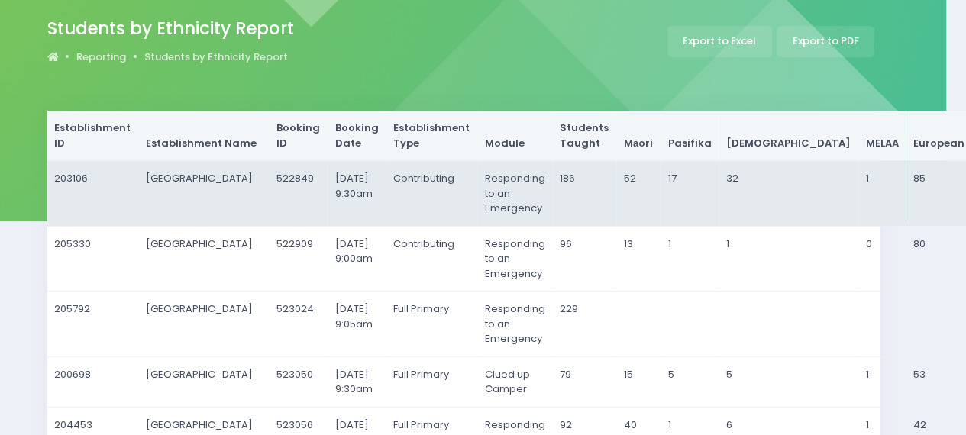
click at [553, 171] on td "186" at bounding box center [585, 194] width 64 height 66
click at [553, 181] on td "186" at bounding box center [585, 194] width 64 height 66
click at [719, 178] on td "32" at bounding box center [789, 194] width 140 height 66
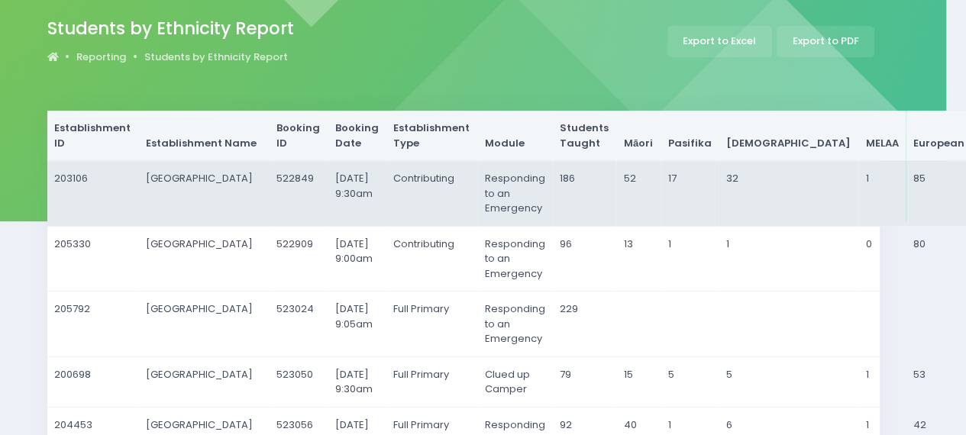
click at [553, 198] on td "186" at bounding box center [585, 194] width 64 height 66
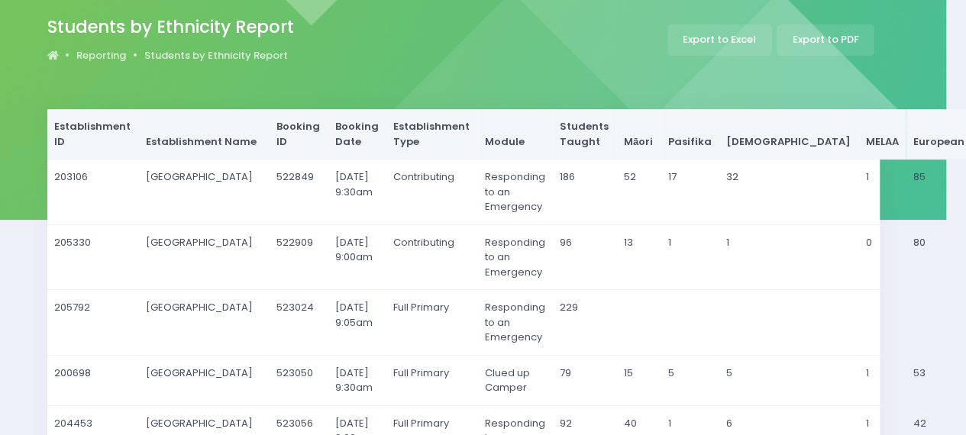
scroll to position [0, 20]
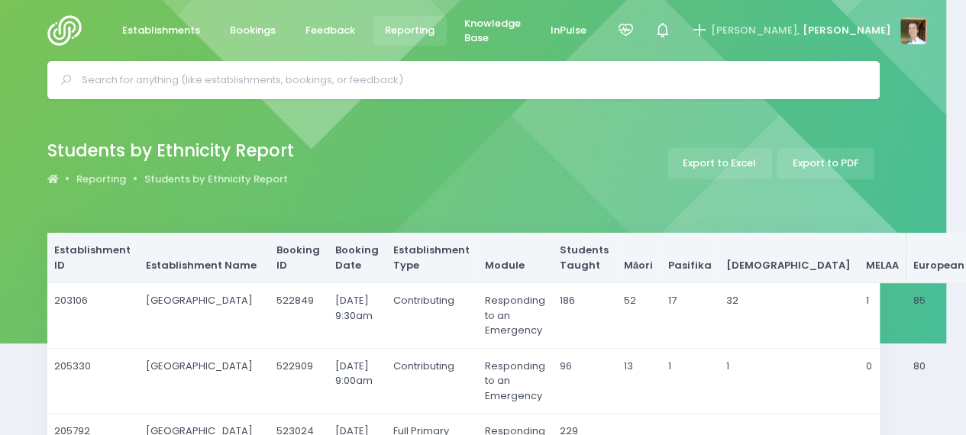
click at [416, 28] on span "Reporting" at bounding box center [410, 30] width 50 height 15
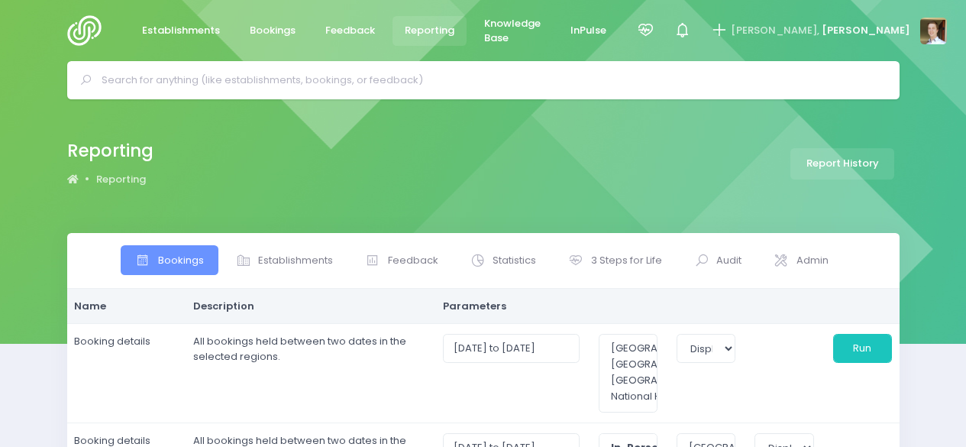
select select
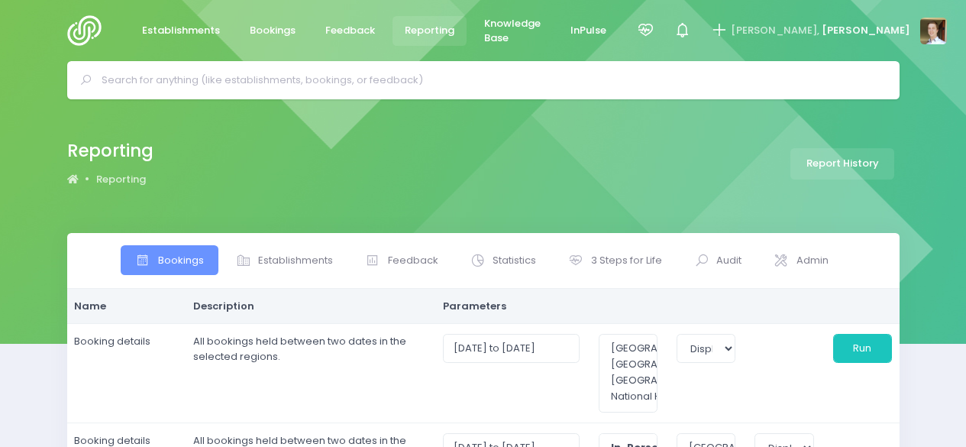
select select
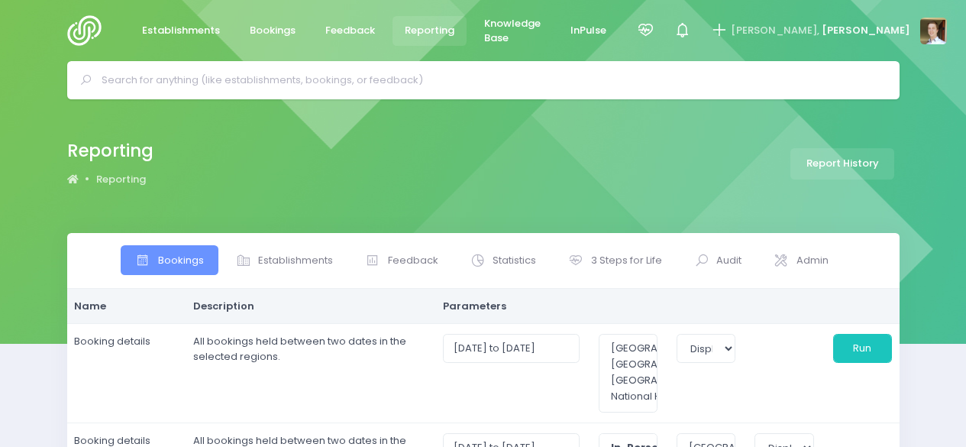
select select
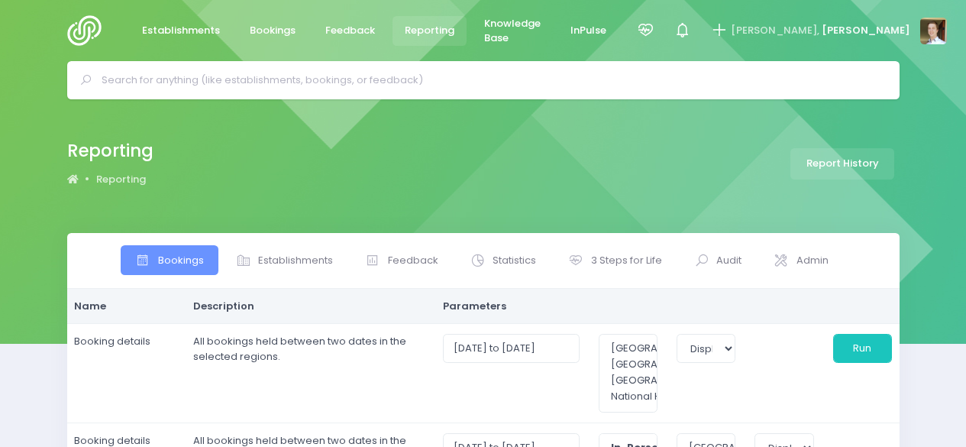
select select
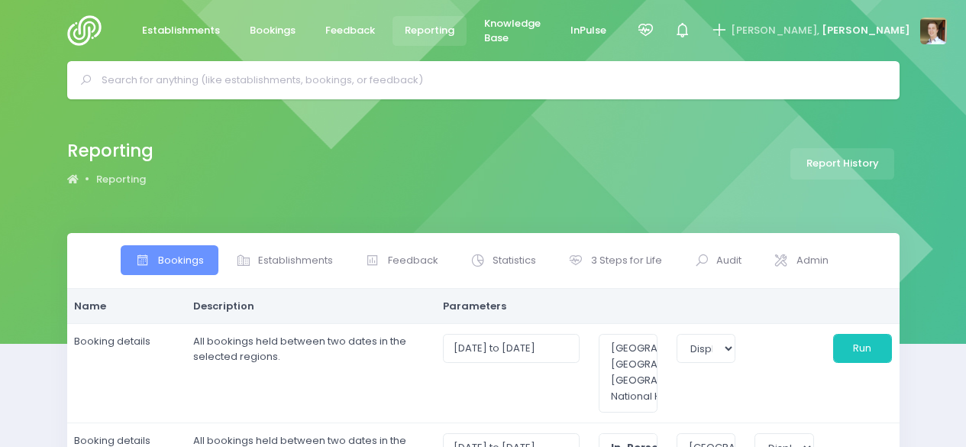
select select
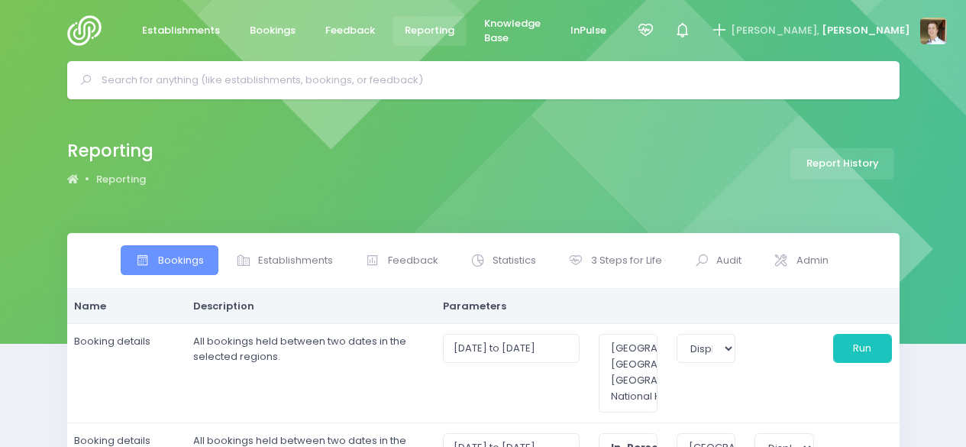
select select
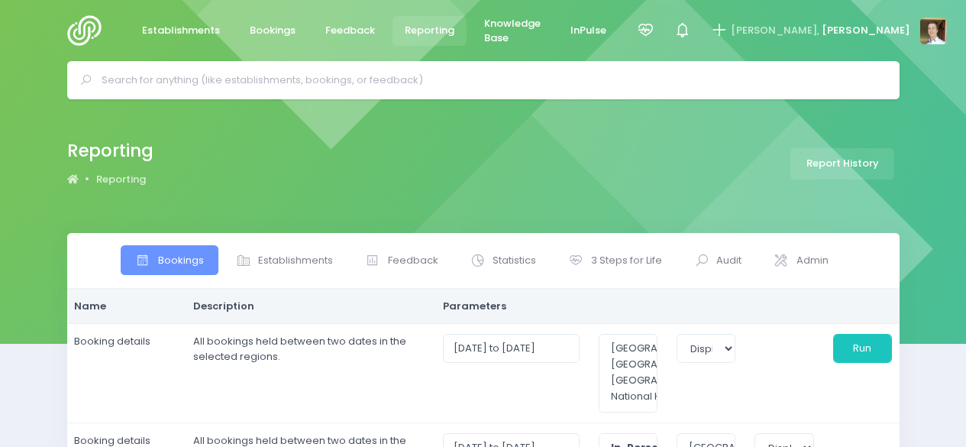
select select
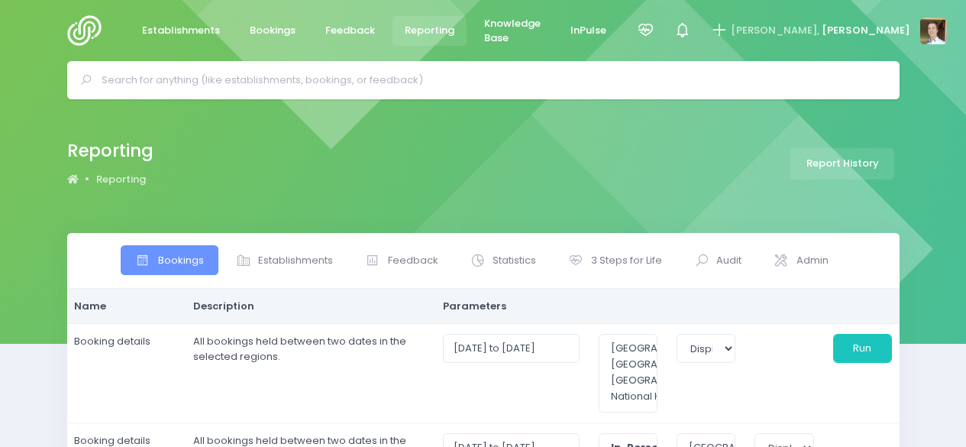
select select
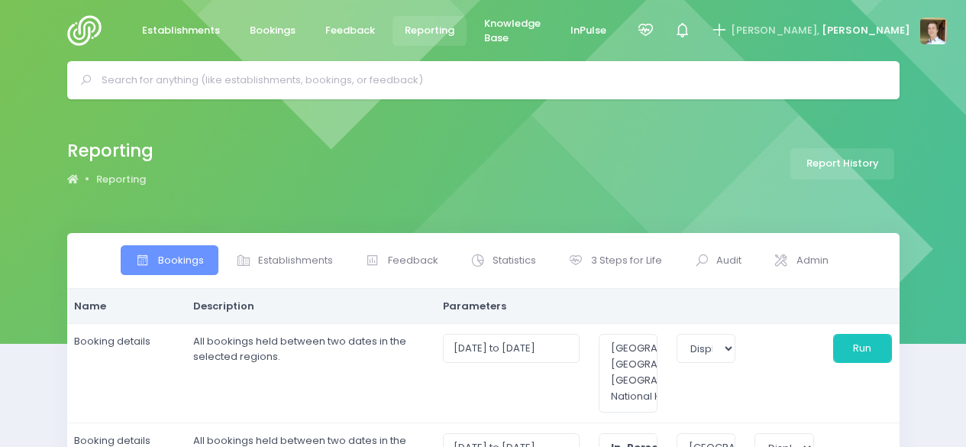
select select
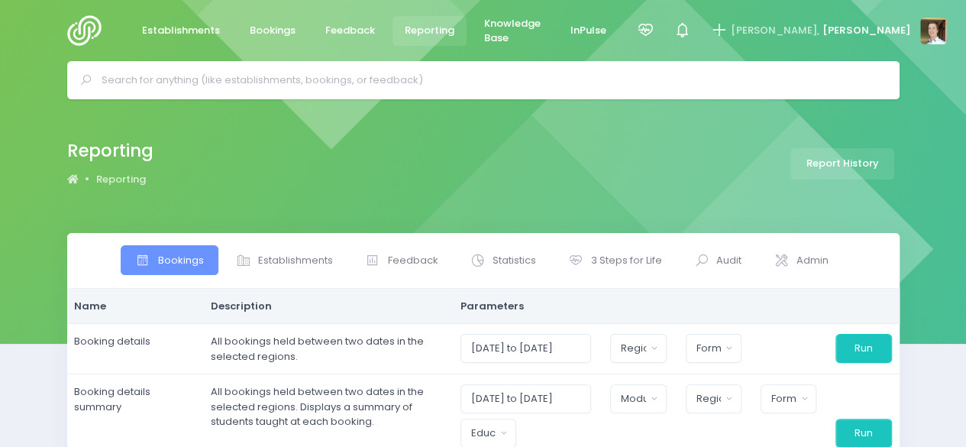
scroll to position [155, 0]
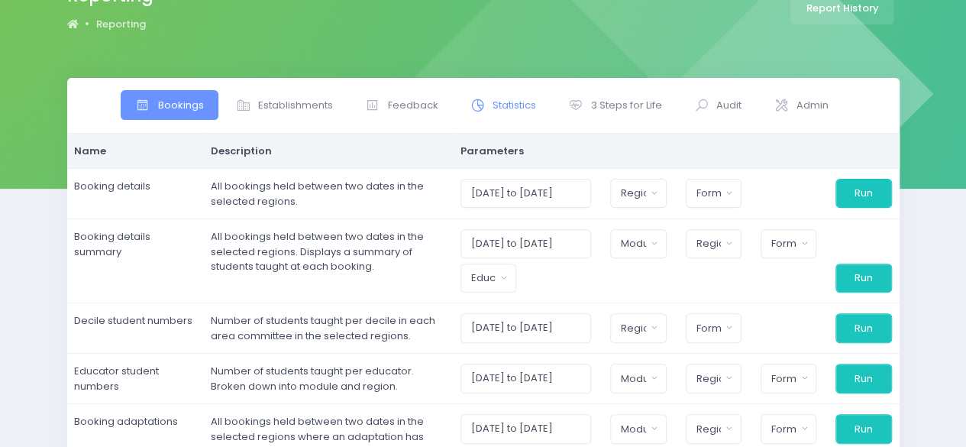
click at [509, 111] on span "Statistics" at bounding box center [515, 105] width 44 height 15
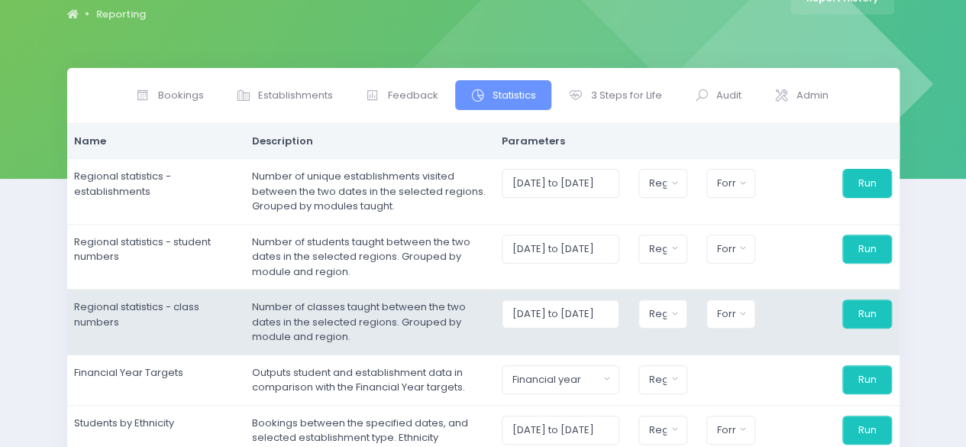
scroll to position [162, 0]
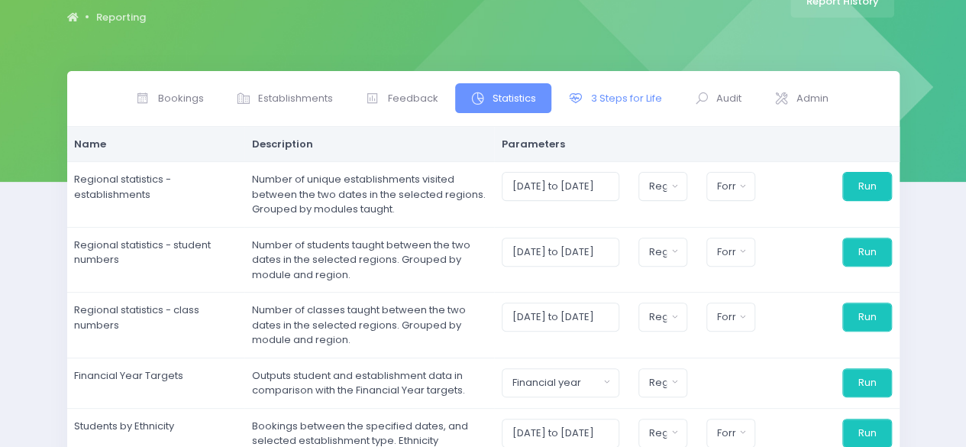
click at [622, 89] on link "3 Steps for Life" at bounding box center [615, 98] width 123 height 30
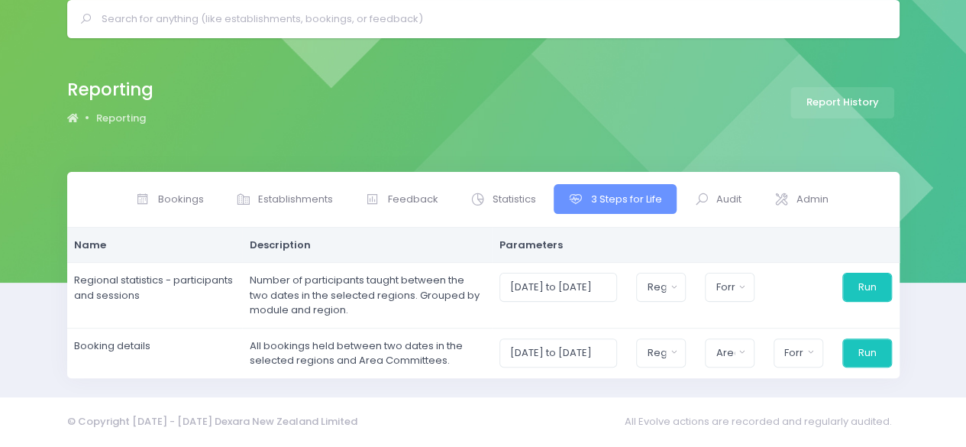
scroll to position [60, 0]
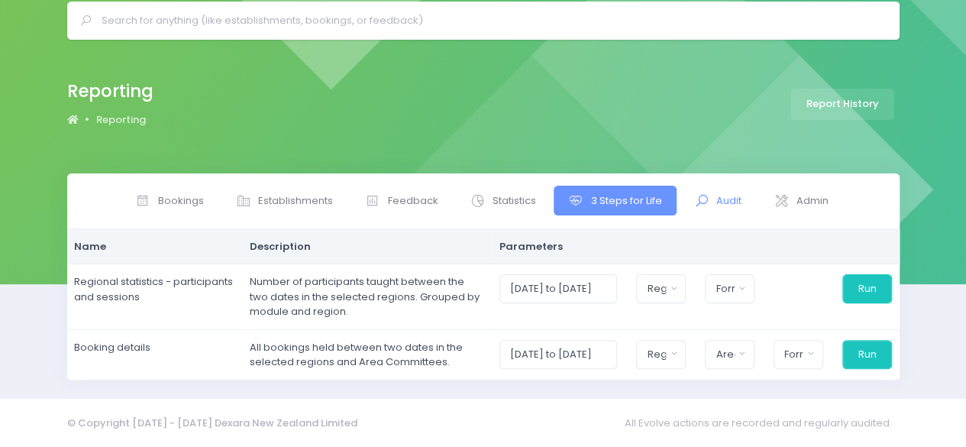
click at [726, 213] on link "Audit" at bounding box center [717, 201] width 77 height 30
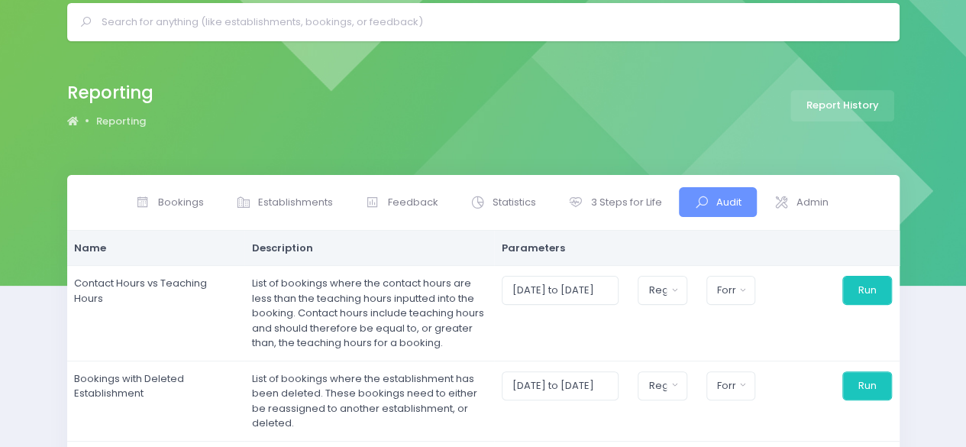
scroll to position [57, 0]
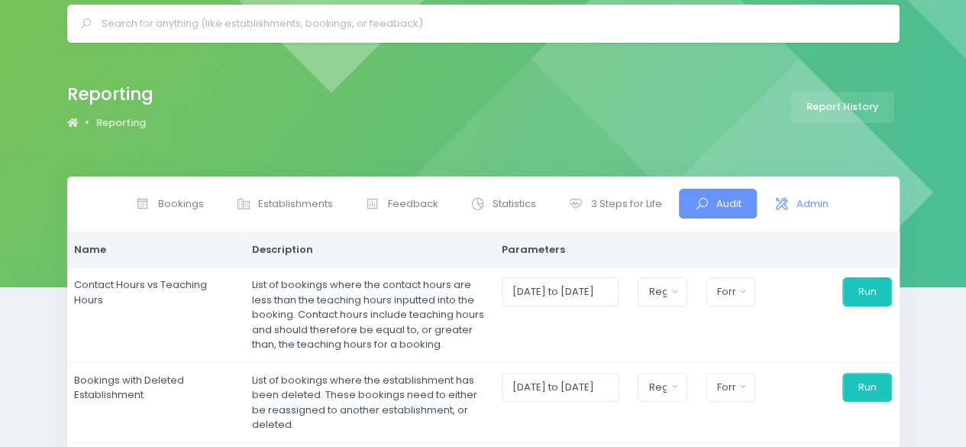
click at [788, 198] on span at bounding box center [784, 203] width 20 height 15
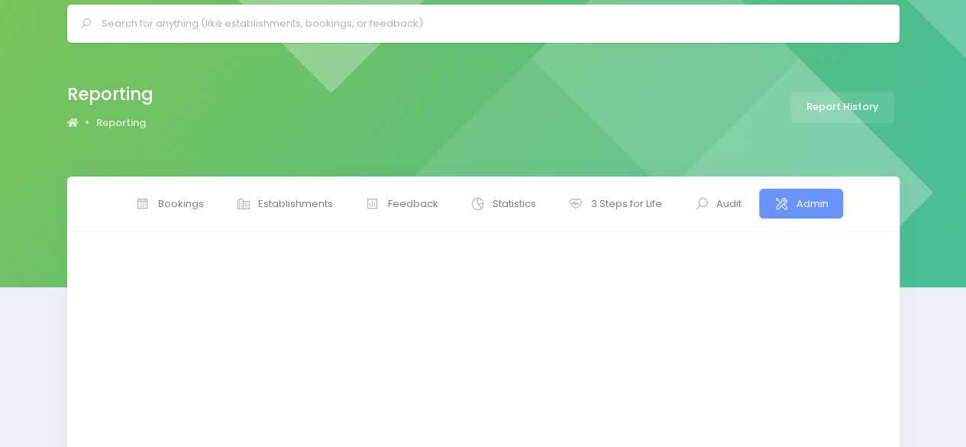
scroll to position [44, 0]
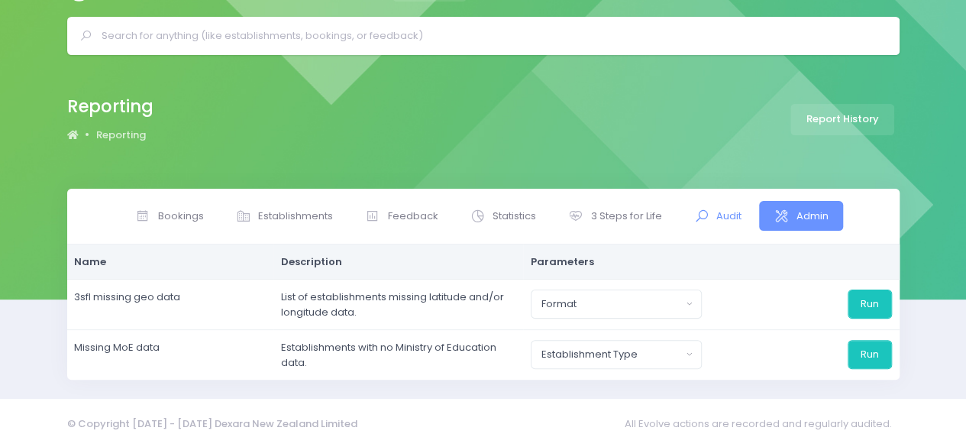
click at [726, 218] on span "Audit" at bounding box center [728, 216] width 25 height 15
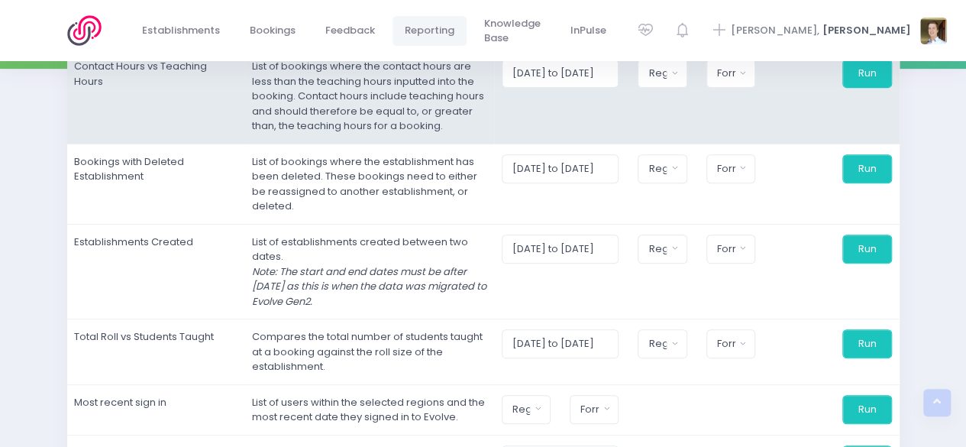
scroll to position [325, 0]
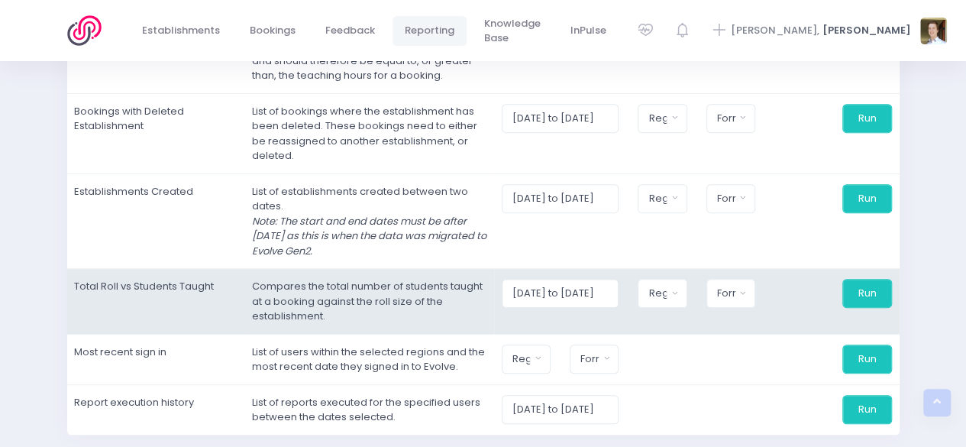
click at [420, 308] on td "Compares the total number of students taught at a booking against the roll size…" at bounding box center [369, 302] width 250 height 66
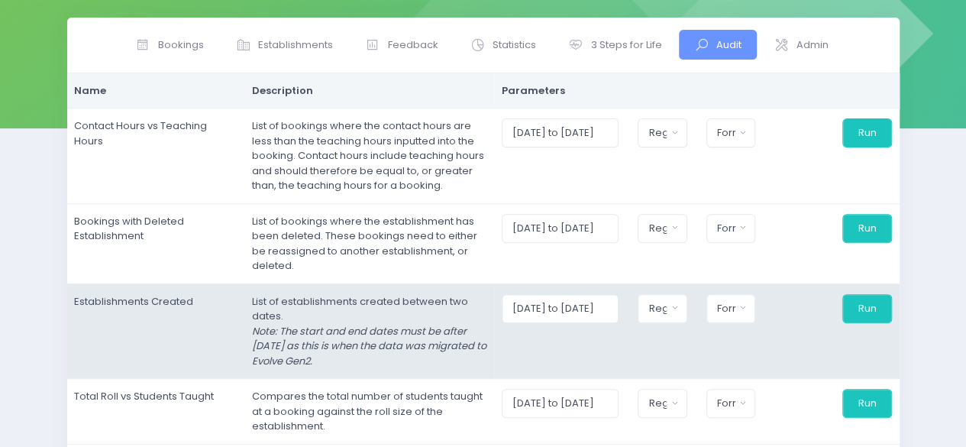
scroll to position [217, 0]
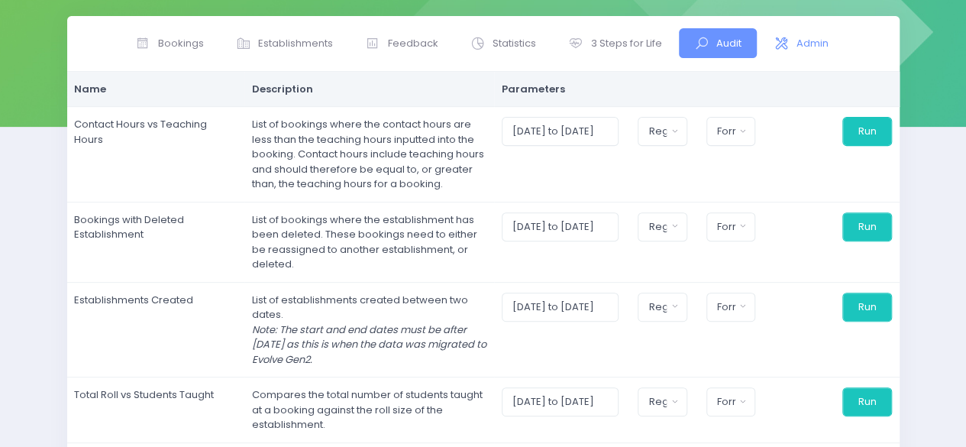
click at [823, 40] on span "Admin" at bounding box center [813, 43] width 32 height 15
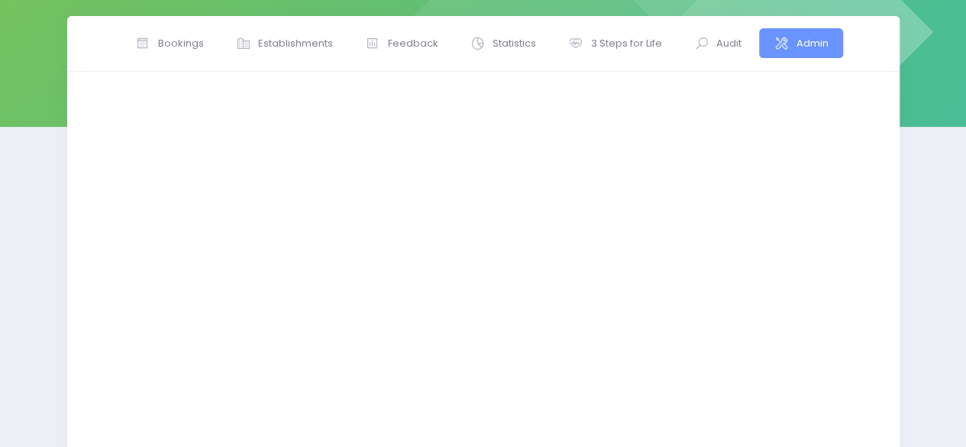
scroll to position [44, 0]
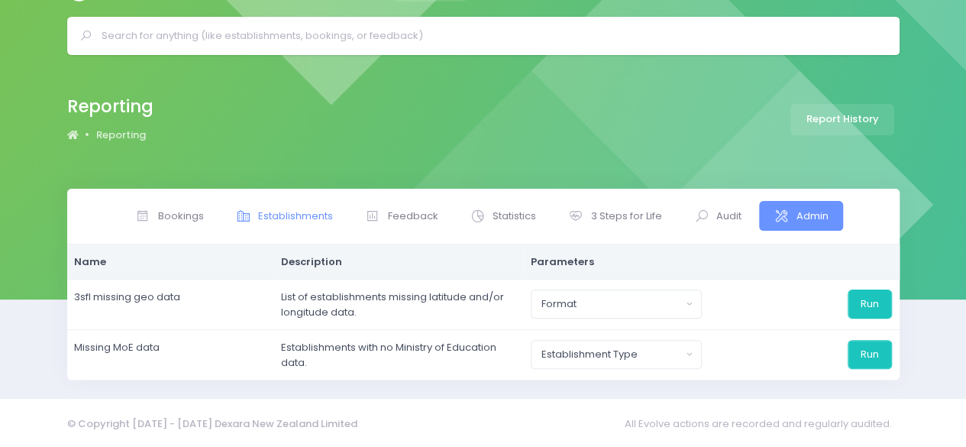
click at [328, 215] on span "Establishments" at bounding box center [295, 216] width 75 height 15
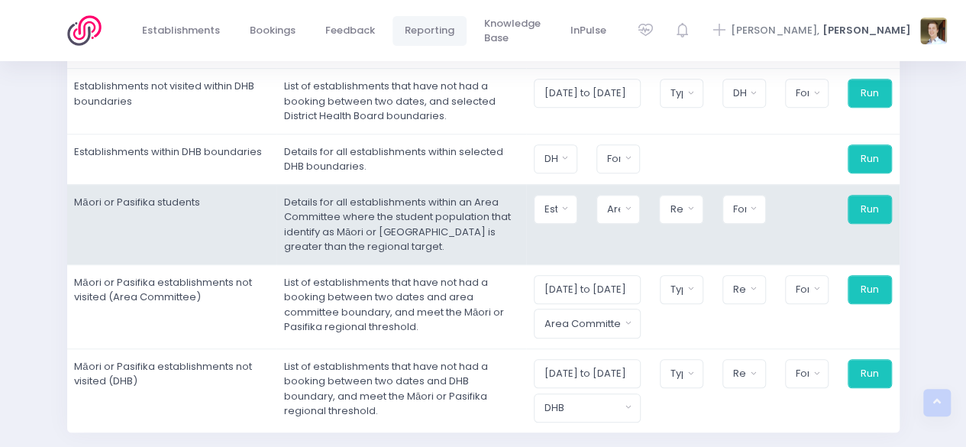
scroll to position [209, 0]
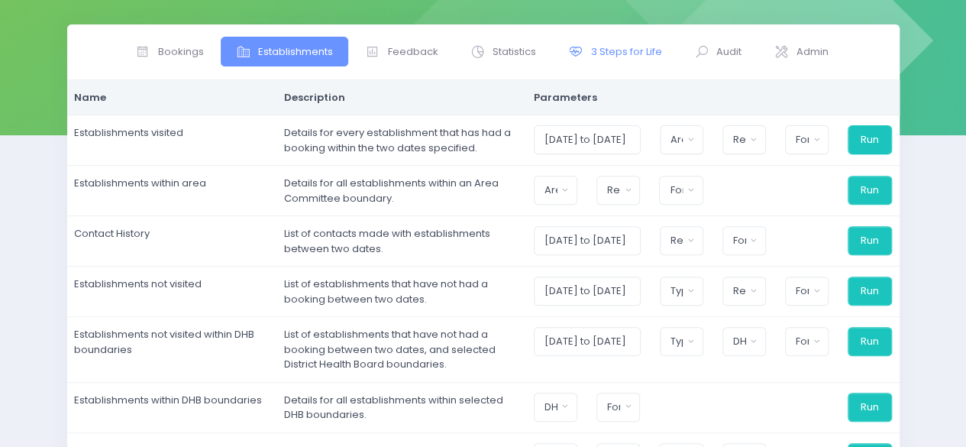
click at [607, 57] on span "3 Steps for Life" at bounding box center [626, 51] width 71 height 15
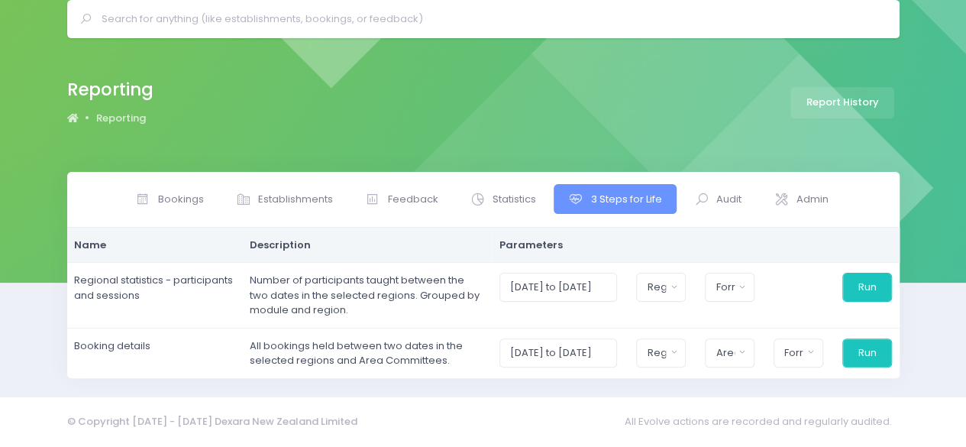
scroll to position [60, 0]
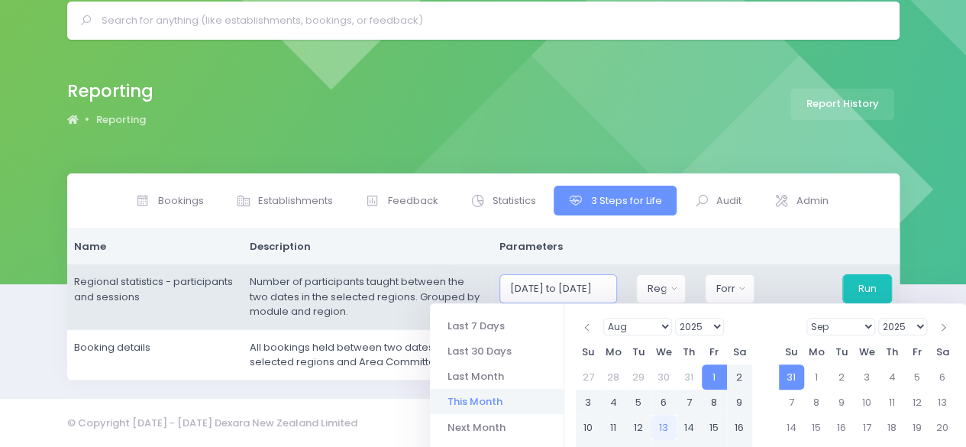
click at [562, 291] on body "Establishments Bookings Feedback Reporting Knowledge Base InPulse" at bounding box center [483, 163] width 966 height 447
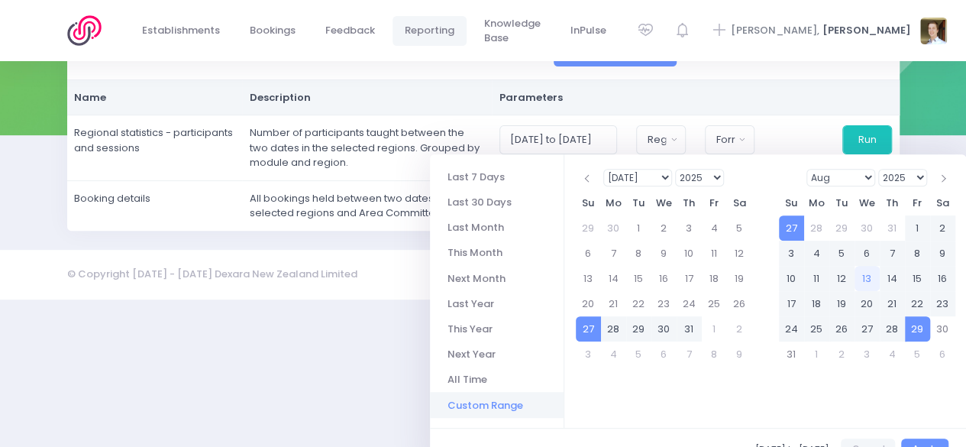
scroll to position [232, 0]
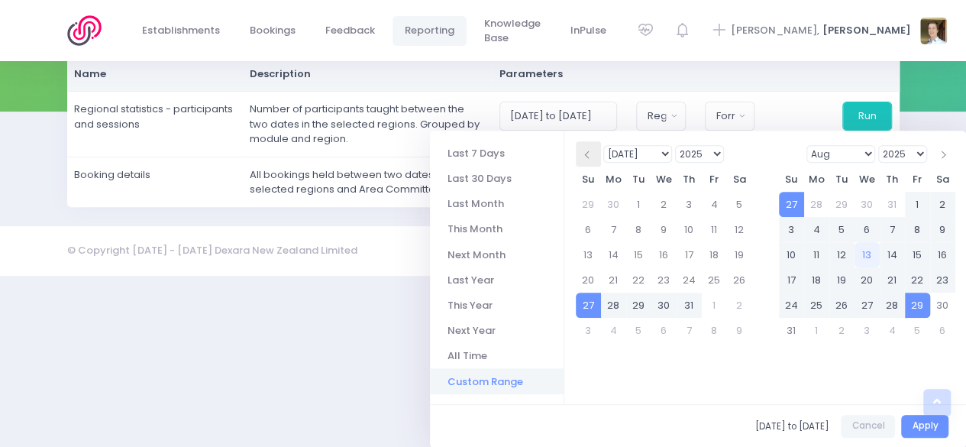
click at [594, 150] on th at bounding box center [588, 153] width 25 height 25
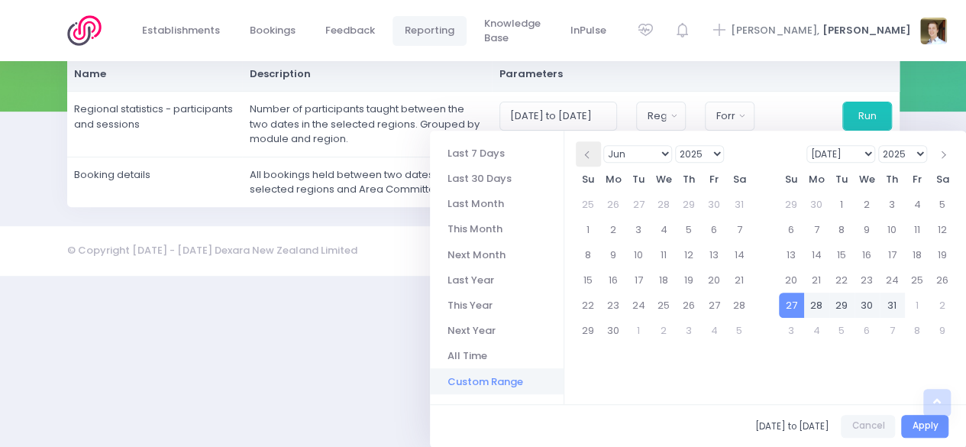
click at [589, 153] on span at bounding box center [589, 154] width 8 height 8
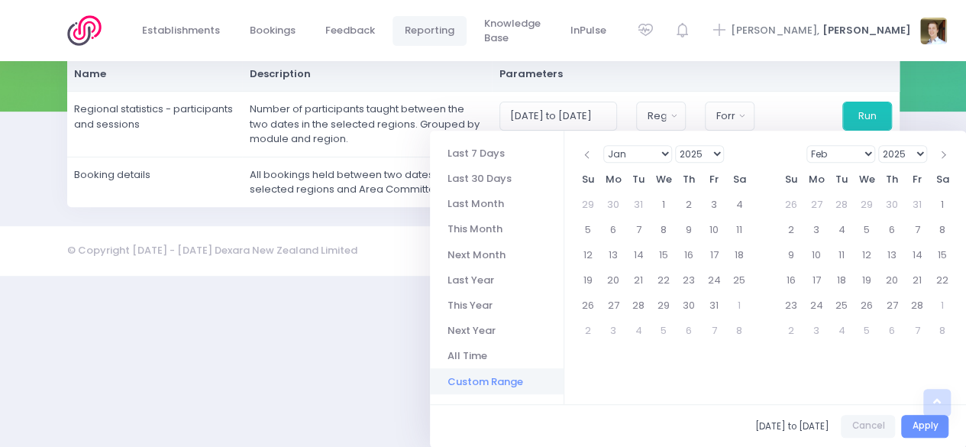
click at [589, 153] on span at bounding box center [589, 154] width 8 height 8
click at [588, 154] on span at bounding box center [589, 154] width 8 height 8
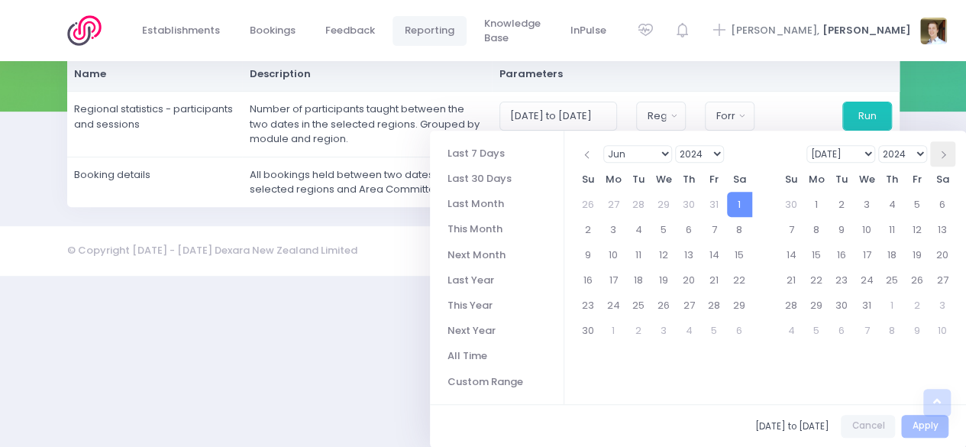
click at [946, 154] on th at bounding box center [942, 153] width 25 height 25
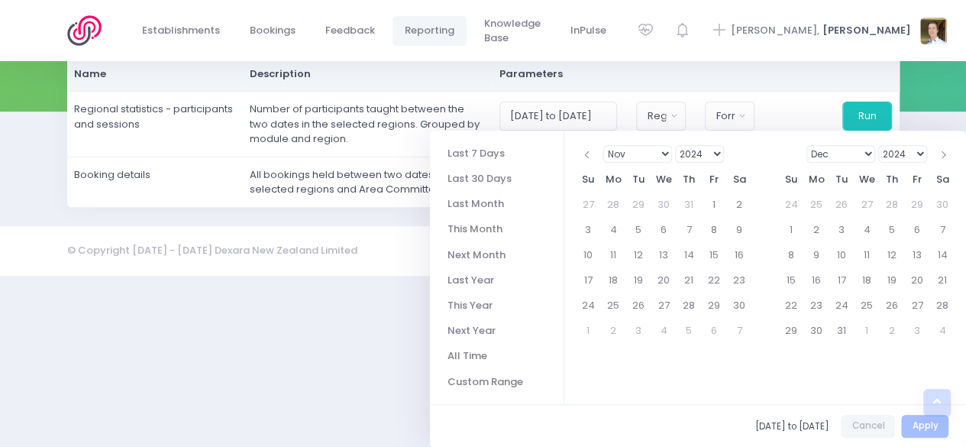
click at [946, 154] on th at bounding box center [942, 153] width 25 height 25
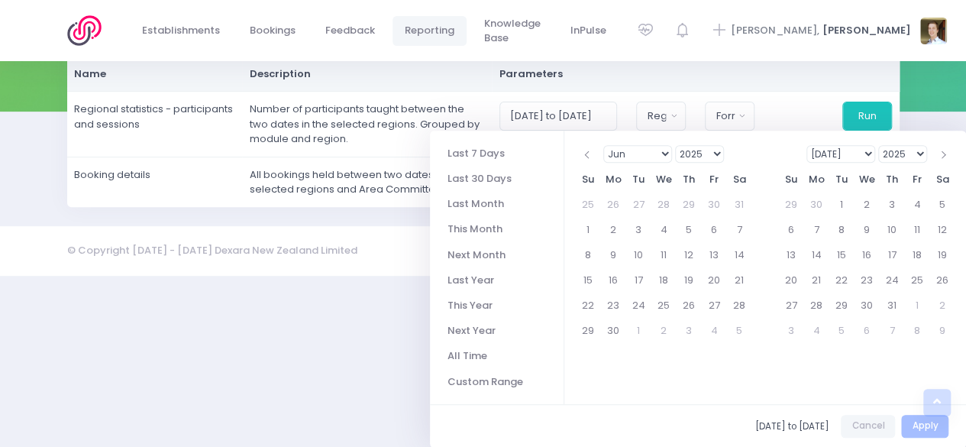
click at [946, 154] on th at bounding box center [942, 153] width 25 height 25
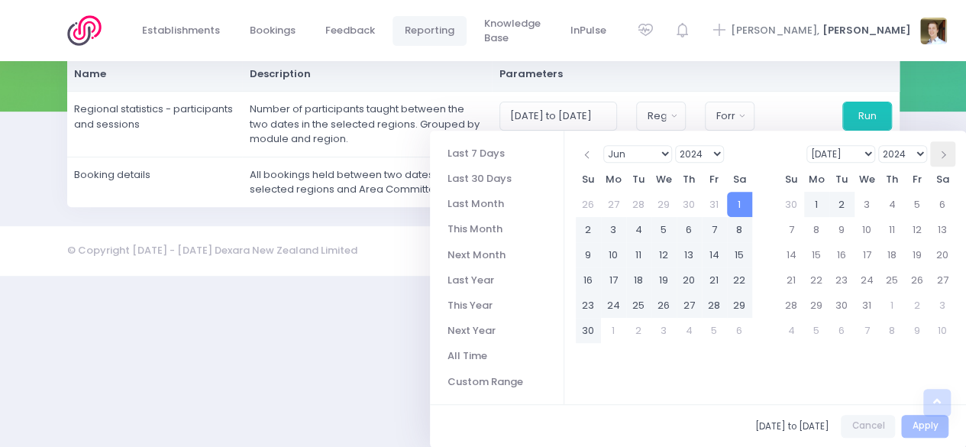
click at [943, 152] on span at bounding box center [943, 154] width 8 height 8
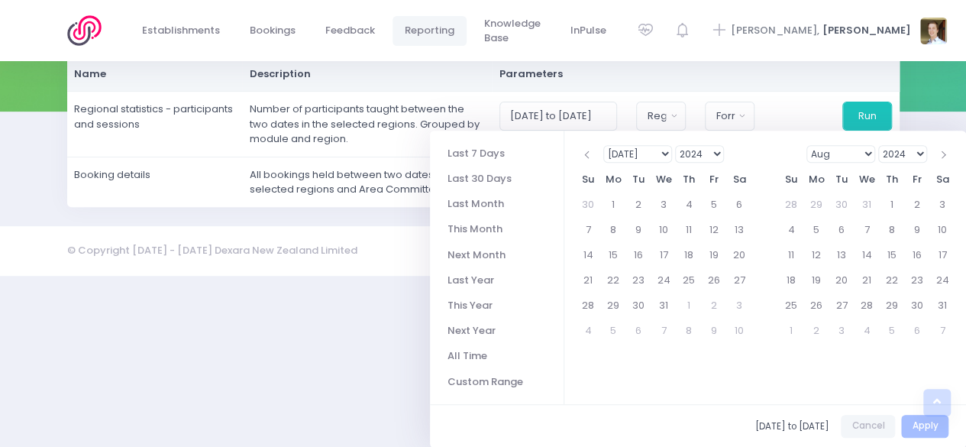
click at [943, 152] on span at bounding box center [943, 154] width 8 height 8
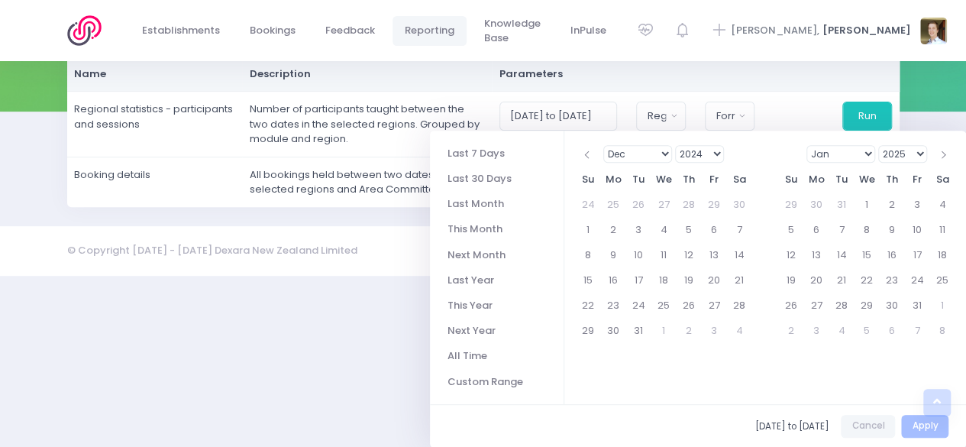
click at [943, 152] on span at bounding box center [943, 154] width 8 height 8
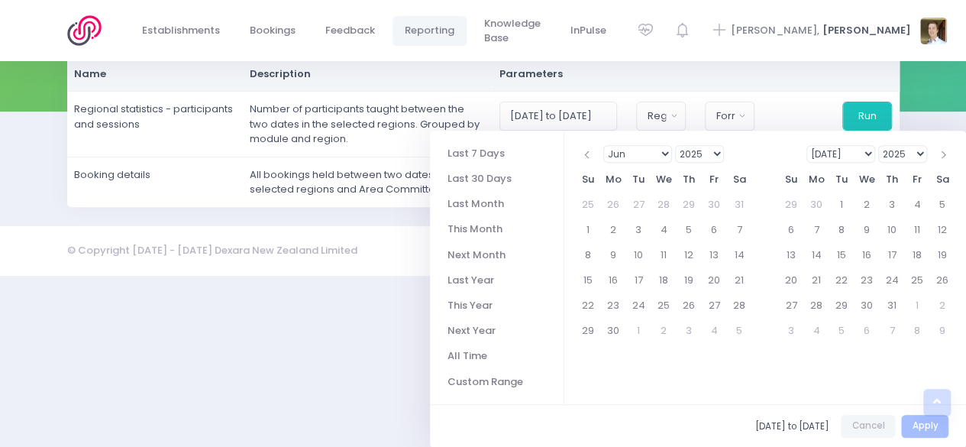
click at [943, 152] on span at bounding box center [943, 154] width 8 height 8
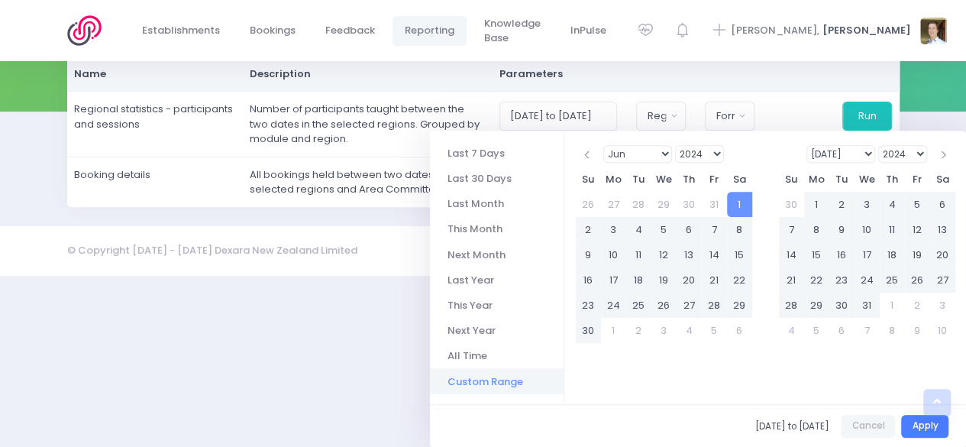
click at [920, 429] on button "Apply" at bounding box center [924, 427] width 47 height 24
type input "[DATE] to [DATE]"
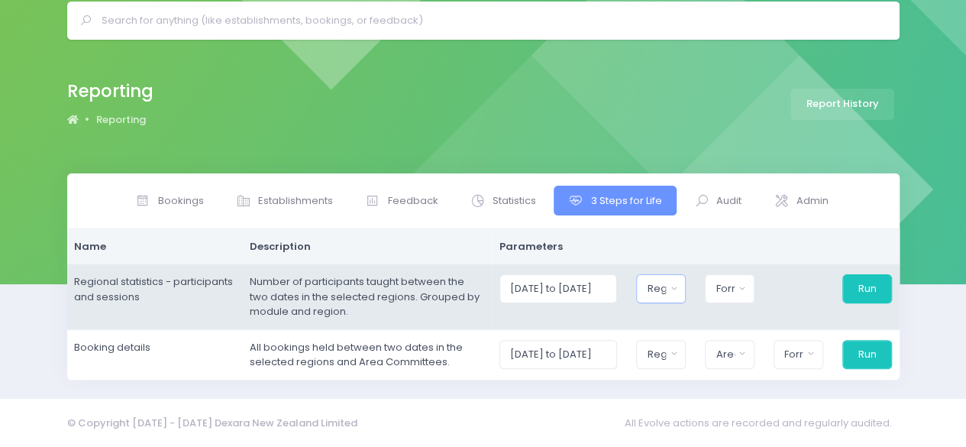
click at [659, 291] on div "Region" at bounding box center [656, 288] width 18 height 15
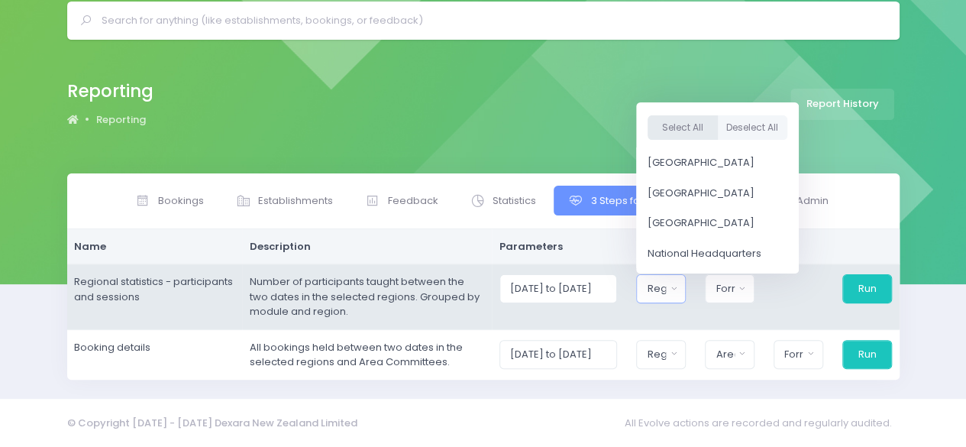
click at [690, 127] on button "Select All" at bounding box center [683, 127] width 70 height 25
select select "Northern"
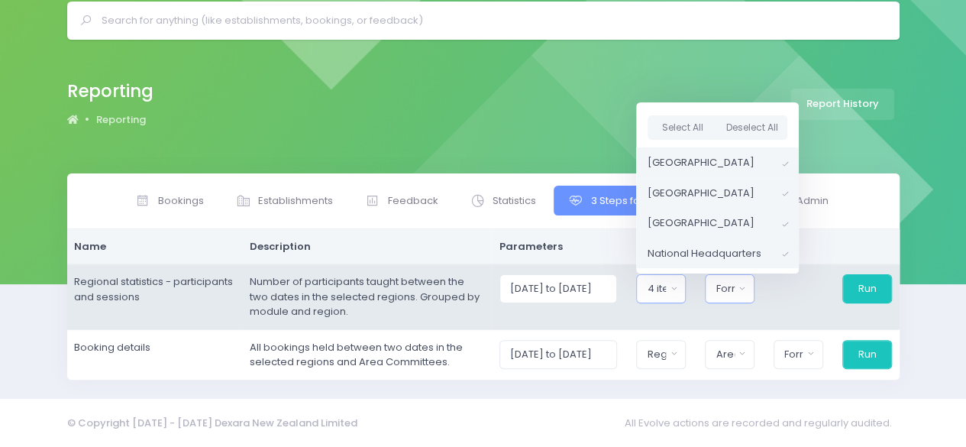
click at [726, 286] on div "Format" at bounding box center [725, 288] width 18 height 15
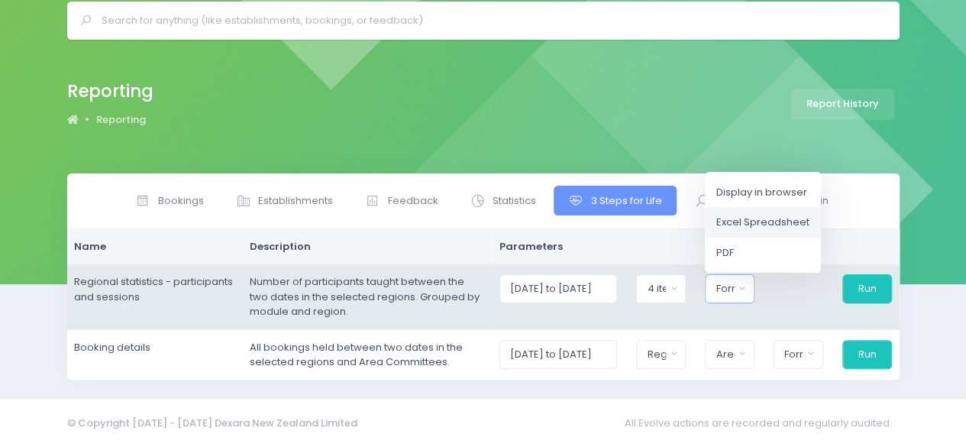
click at [771, 216] on span "Excel Spreadsheet" at bounding box center [762, 222] width 93 height 15
select select "excel"
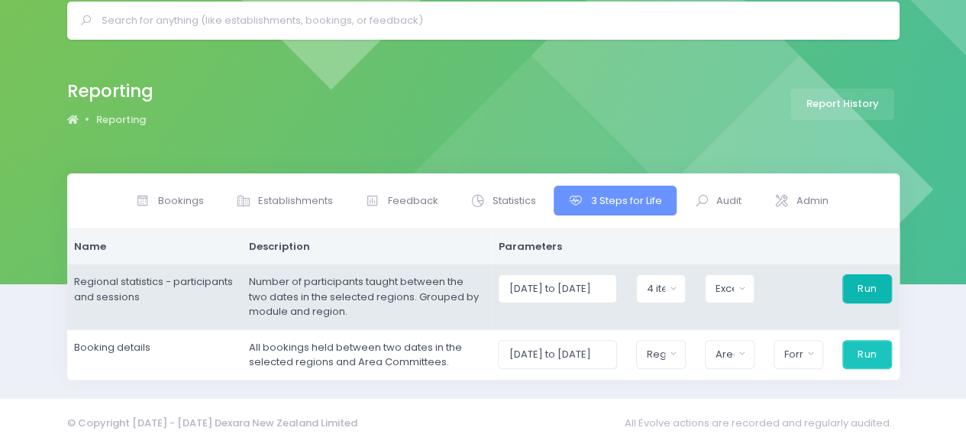
click at [872, 289] on button "Run" at bounding box center [867, 288] width 50 height 29
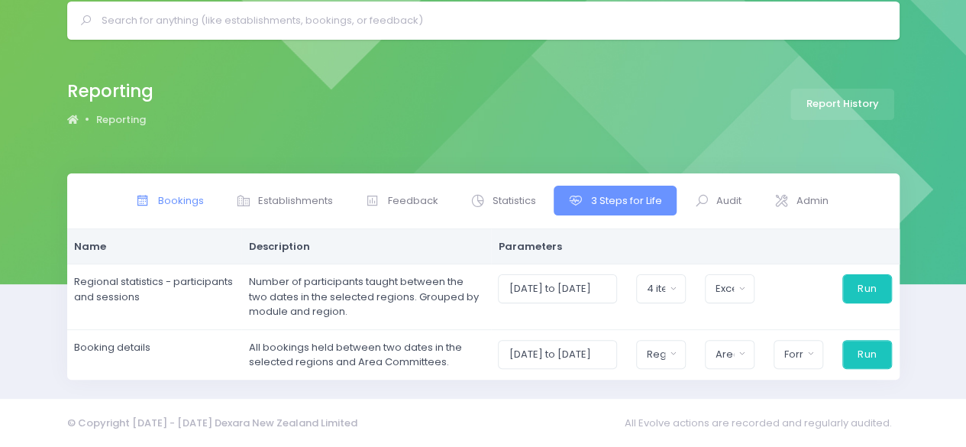
click at [168, 202] on span "Bookings" at bounding box center [181, 200] width 46 height 15
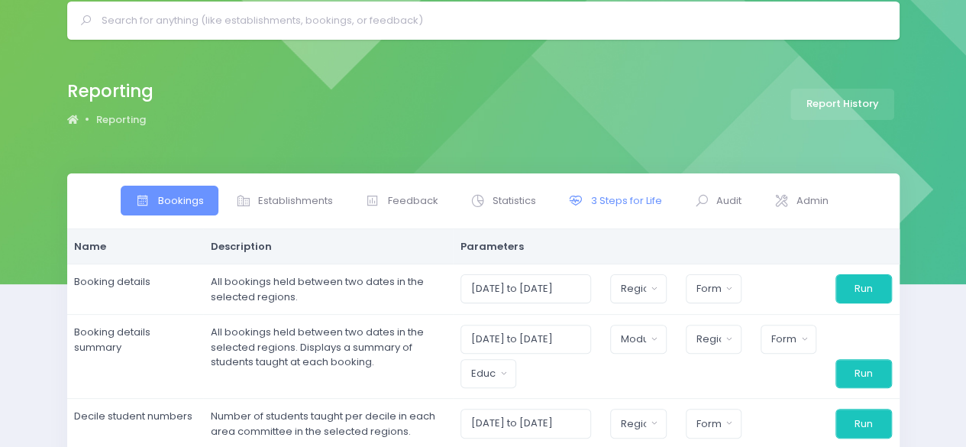
scroll to position [121, 0]
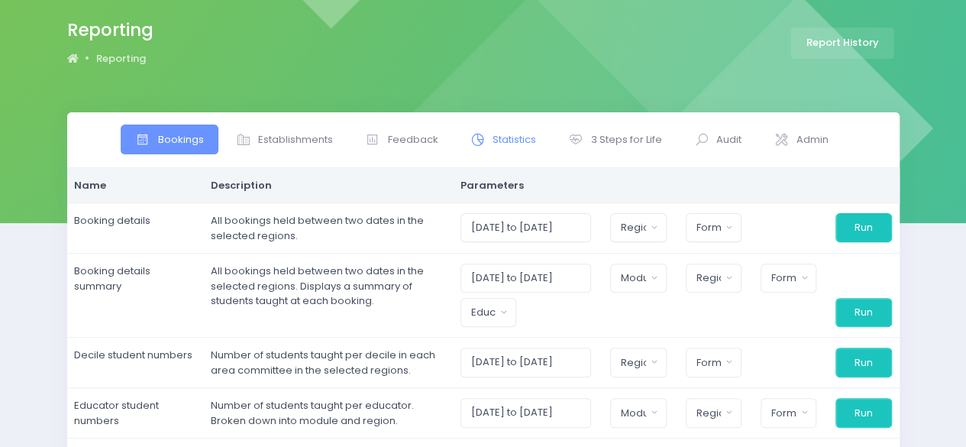
click at [545, 137] on link "Statistics" at bounding box center [502, 139] width 95 height 30
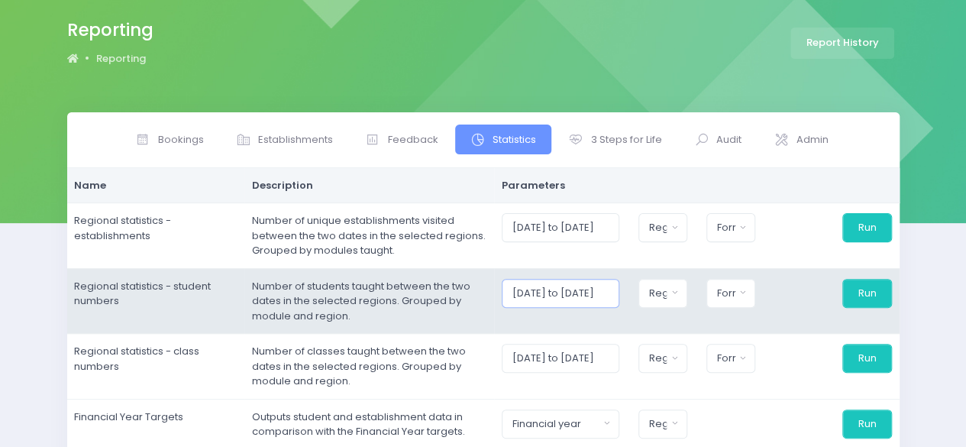
click at [579, 296] on input "[DATE] to [DATE]" at bounding box center [561, 293] width 118 height 29
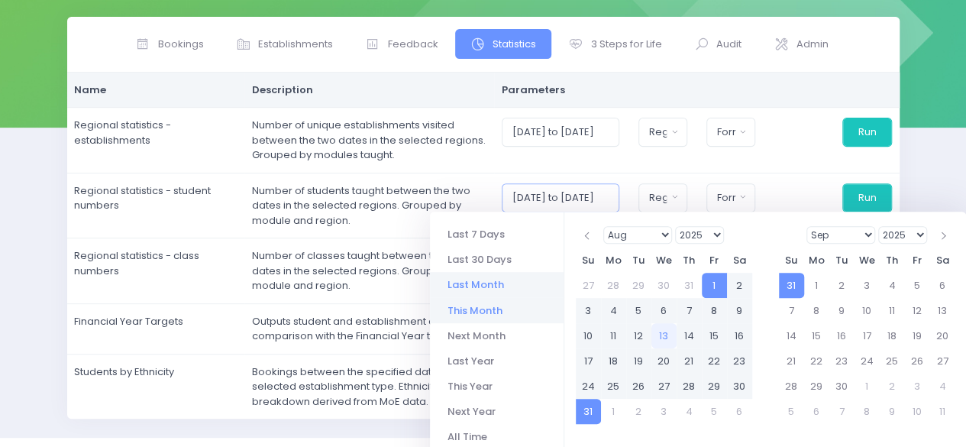
scroll to position [217, 0]
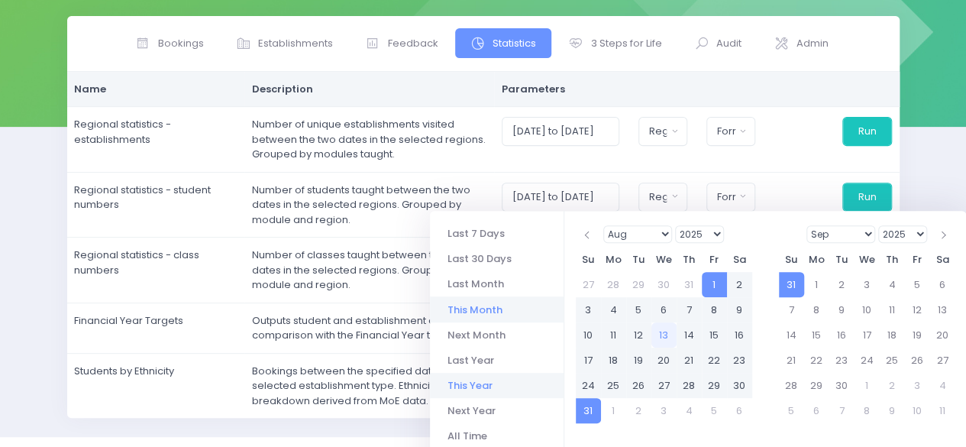
click at [513, 380] on li "This Year" at bounding box center [497, 385] width 134 height 25
type input "[DATE] to [DATE]"
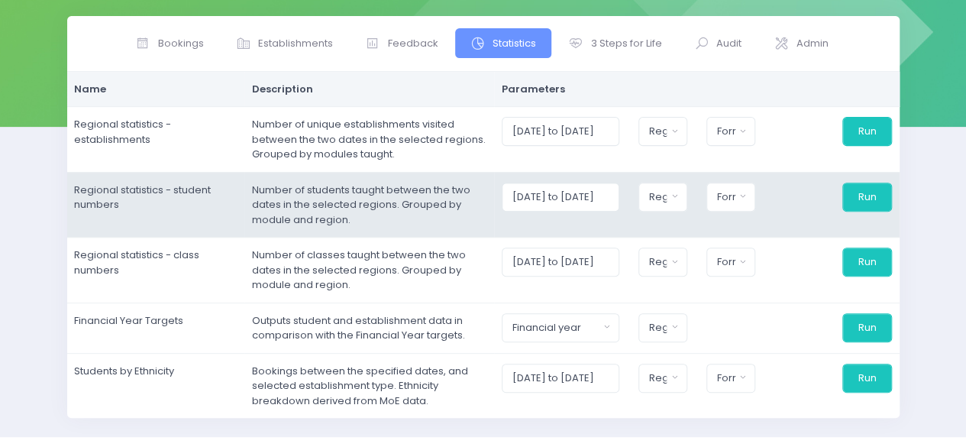
click at [697, 209] on div "[GEOGRAPHIC_DATA] [GEOGRAPHIC_DATA] [GEOGRAPHIC_DATA] National Headquarters Reg…" at bounding box center [663, 197] width 68 height 29
click at [668, 190] on div "Region" at bounding box center [658, 196] width 18 height 15
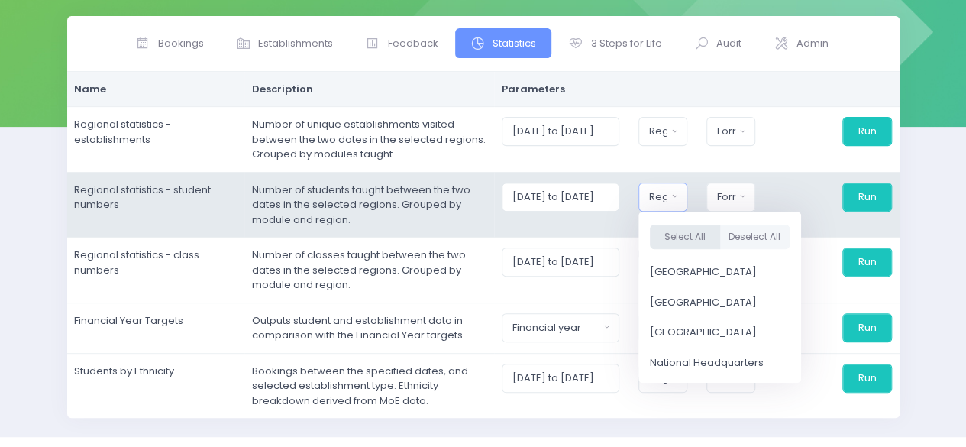
click at [697, 228] on button "Select All" at bounding box center [685, 236] width 70 height 25
select select "Northern"
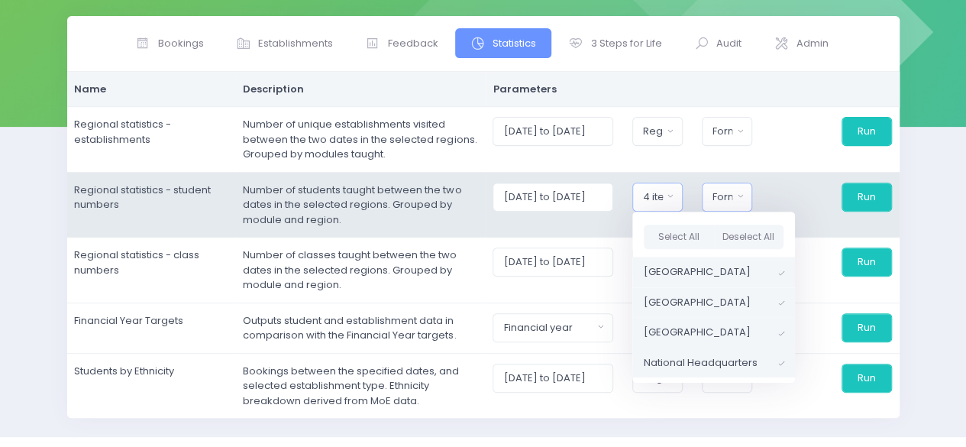
click at [732, 190] on div "Format" at bounding box center [723, 196] width 20 height 15
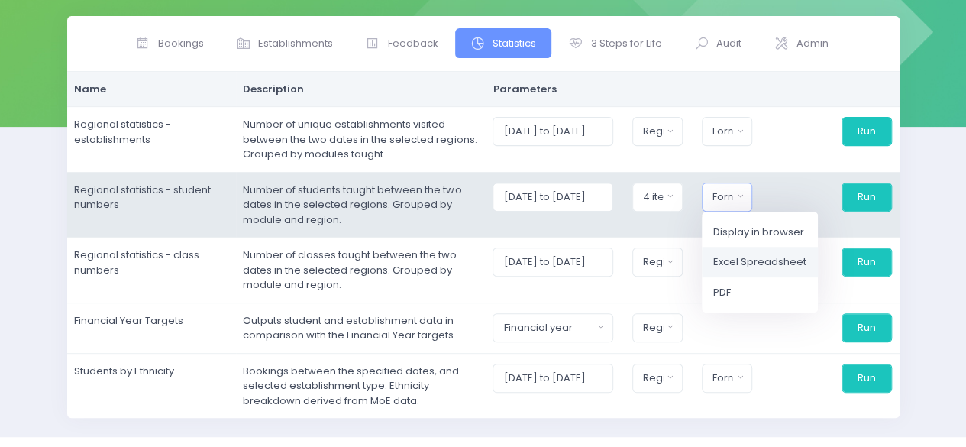
click at [752, 268] on span "Excel Spreadsheet" at bounding box center [759, 261] width 93 height 15
select select "excel"
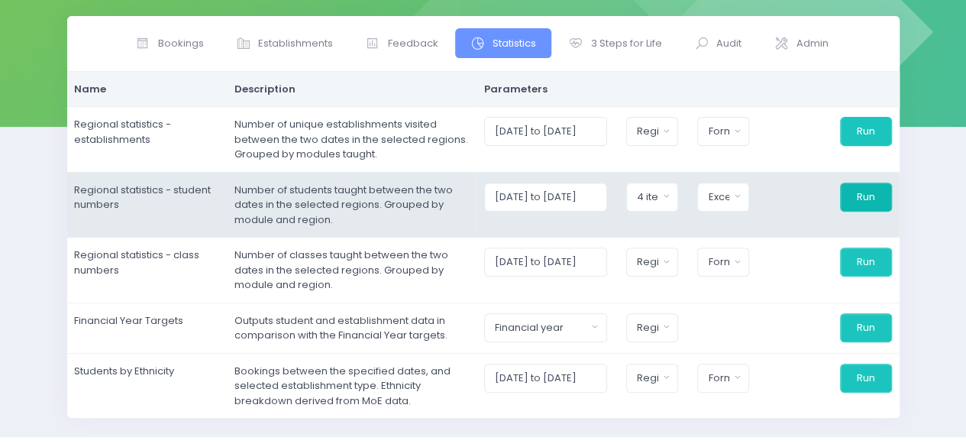
click at [866, 183] on button "Run" at bounding box center [866, 197] width 52 height 29
